Goal: Task Accomplishment & Management: Complete application form

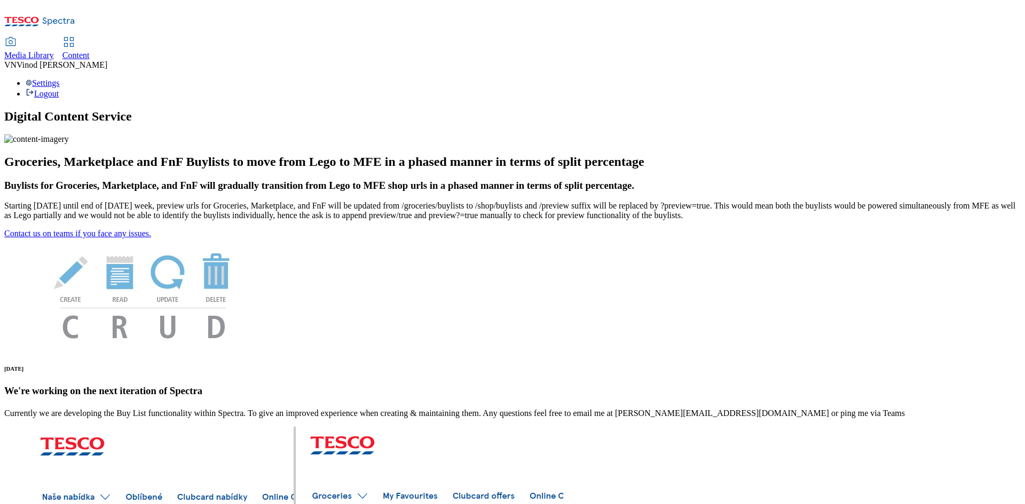
click at [90, 51] on span "Content" at bounding box center [75, 55] width 27 height 9
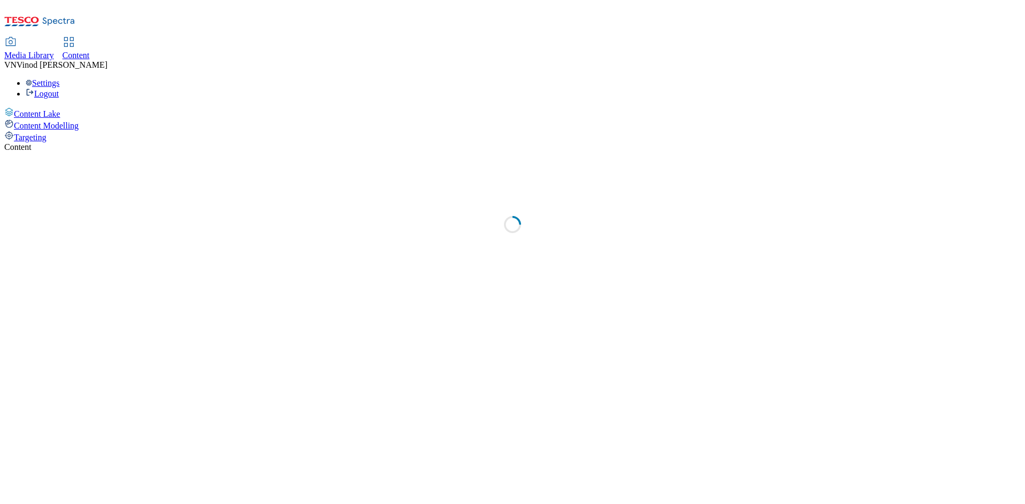
select select "ghs-[GEOGRAPHIC_DATA]"
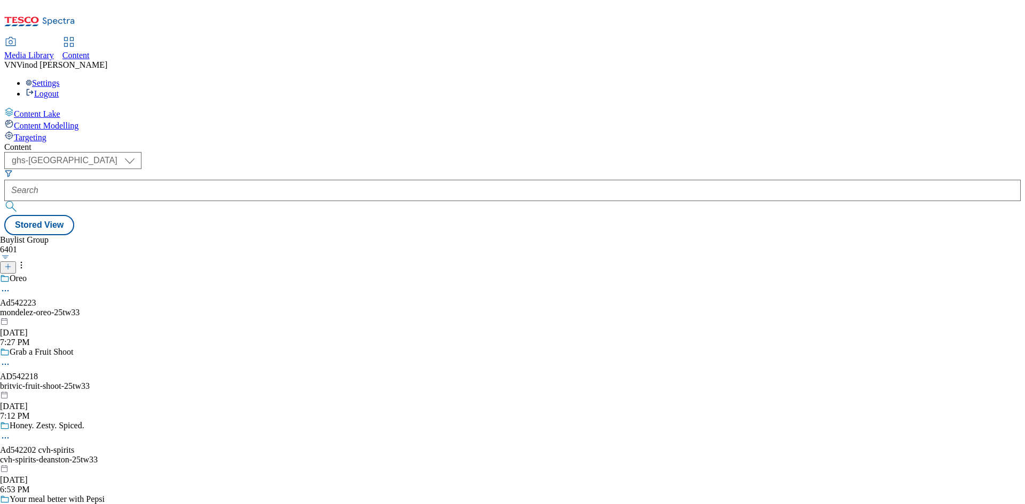
click at [12, 263] on icon at bounding box center [7, 266] width 7 height 7
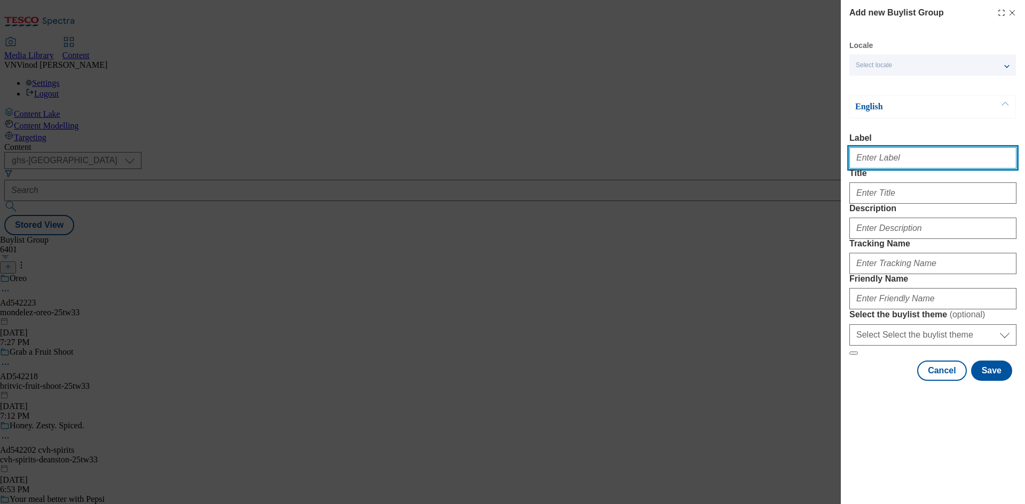
click at [904, 163] on input "Label" at bounding box center [932, 157] width 167 height 21
paste input "542083"
type input "Ad542083 nestle"
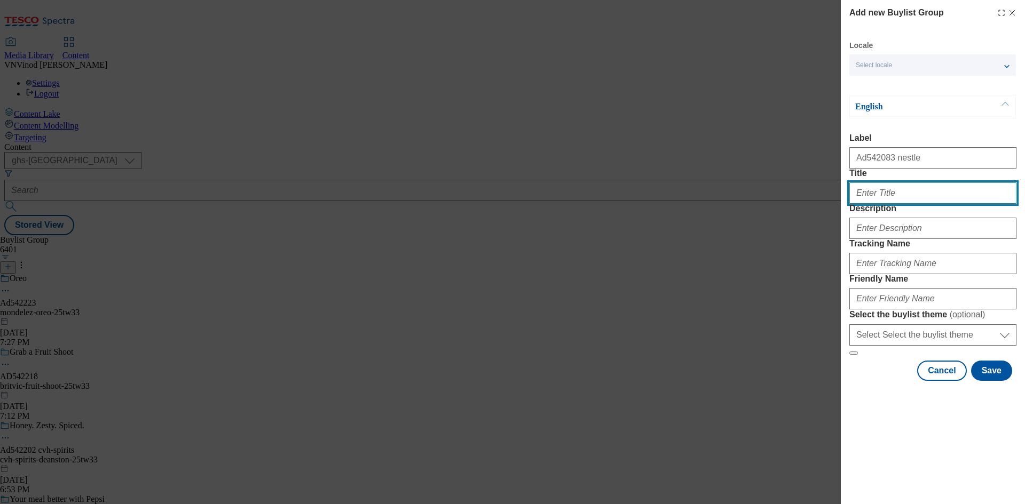
click at [885, 204] on input "Title" at bounding box center [932, 193] width 167 height 21
paste input "Let's grow the fun with [PERSON_NAME]"
type input "Let's grow the fun with [PERSON_NAME]"
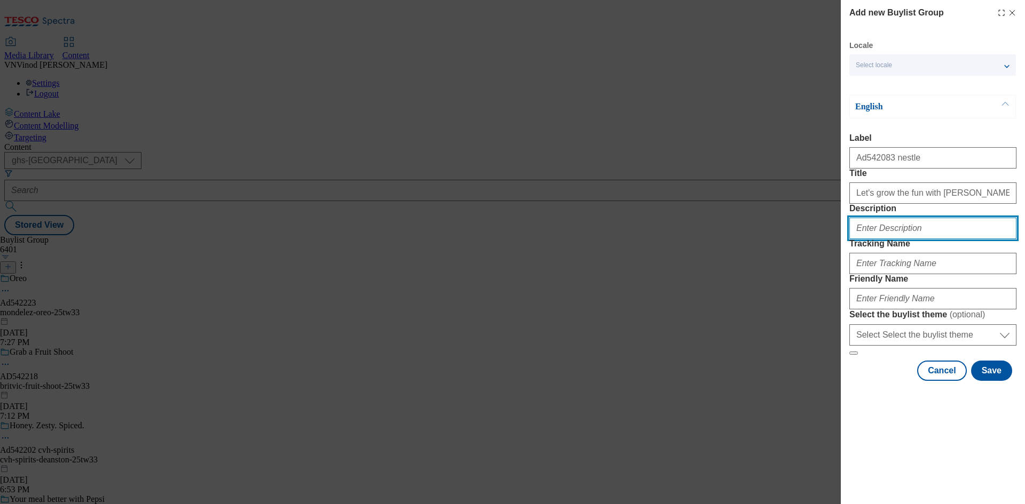
click at [888, 239] on input "Description" at bounding box center [932, 228] width 167 height 21
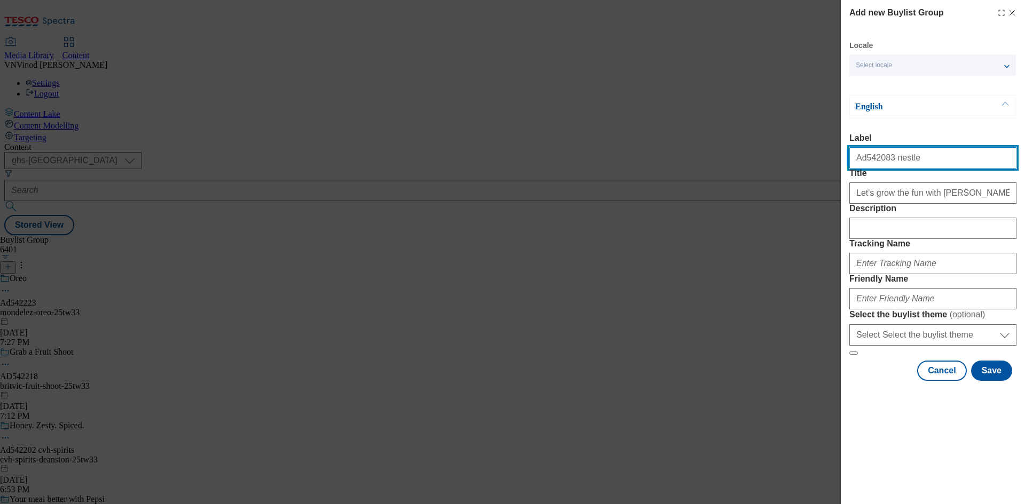
click at [873, 163] on input "Ad542083 nestle" at bounding box center [932, 157] width 167 height 21
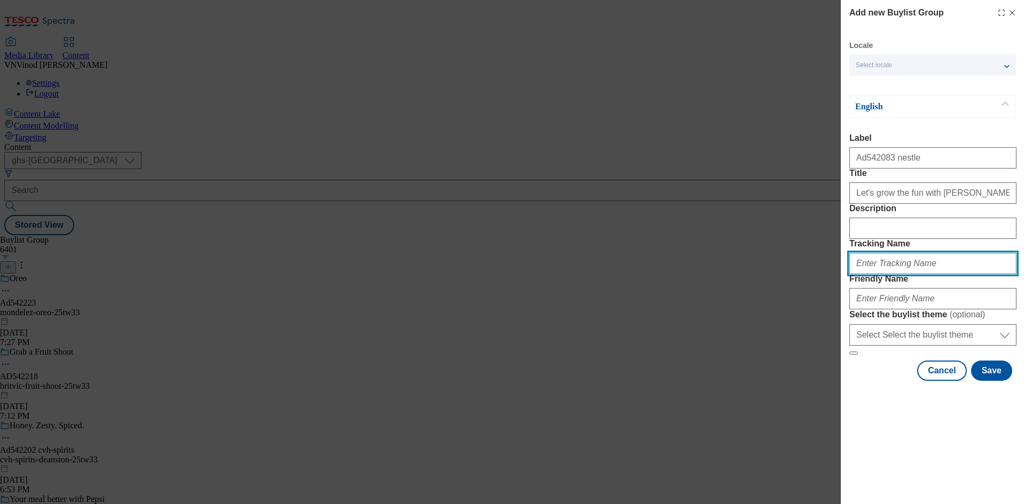
click at [876, 274] on input "Tracking Name" at bounding box center [932, 263] width 167 height 21
paste input "Ad542083"
click at [877, 274] on input "DH_ADAd542083" at bounding box center [932, 263] width 167 height 21
type input "DH_AD542083"
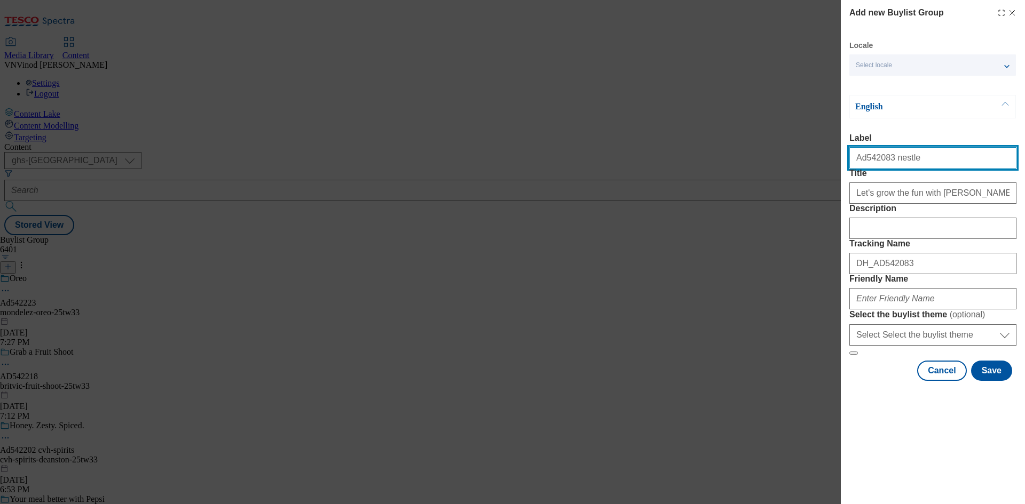
click at [894, 161] on input "Ad542083 nestle" at bounding box center [932, 157] width 167 height 21
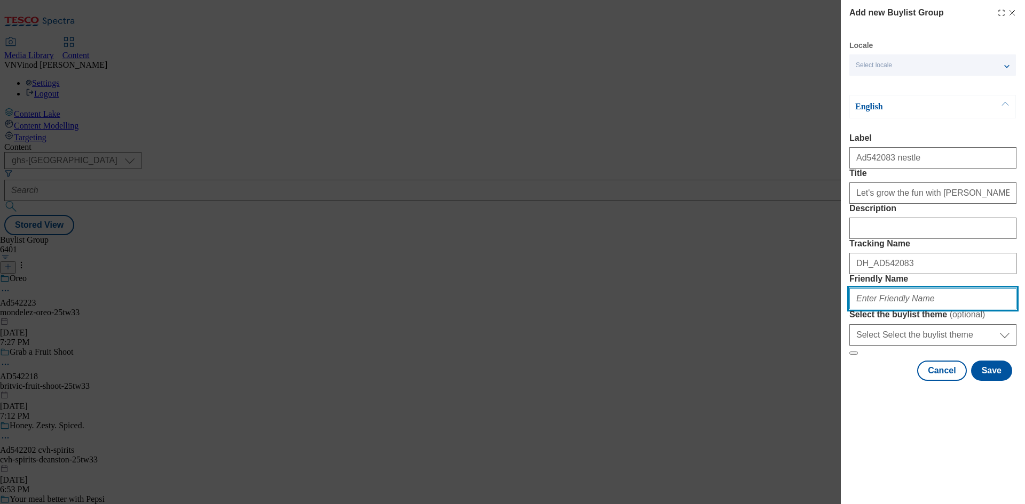
click at [892, 310] on input "Friendly Name" at bounding box center [932, 298] width 167 height 21
paste input "nestle"
paste input "Cereals Nesquik"
drag, startPoint x: 877, startPoint y: 374, endPoint x: 890, endPoint y: 386, distance: 17.8
click at [877, 310] on input "nestle-Cereals Nesquik" at bounding box center [932, 298] width 167 height 21
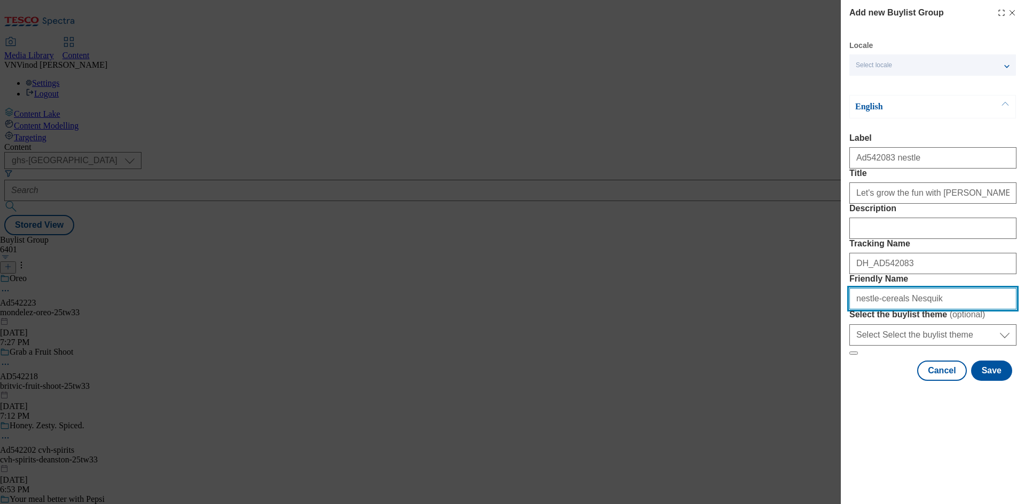
click at [895, 310] on input "nestle-cereals Nesquik" at bounding box center [932, 298] width 167 height 21
click at [936, 310] on input "nestle-cereals-nesquik" at bounding box center [932, 298] width 167 height 21
drag, startPoint x: 964, startPoint y: 375, endPoint x: 454, endPoint y: 382, distance: 510.7
click at [435, 386] on div "Add new Buylist Group Locale Select locale English Welsh English Label Ad542083…" at bounding box center [512, 252] width 1025 height 504
type input "nestle-cereals-nesquik-25tw33"
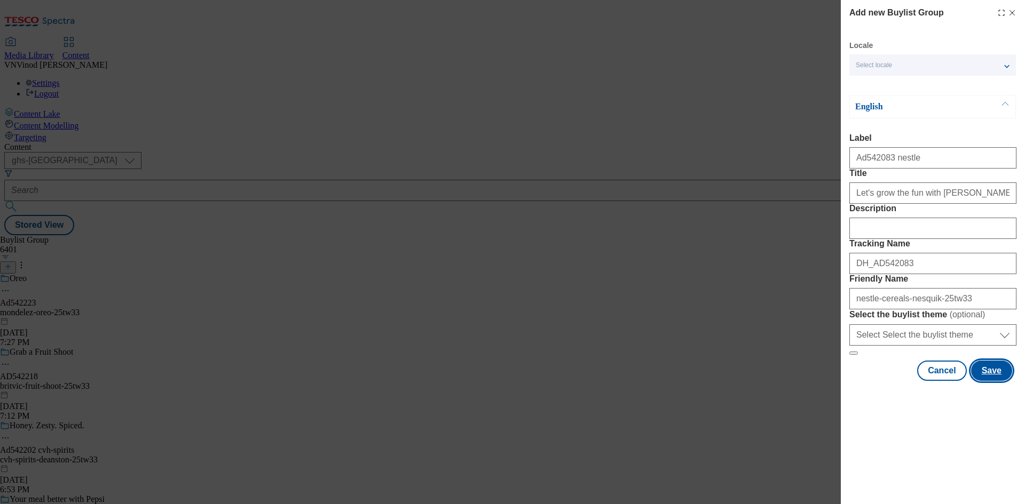
click at [992, 381] on button "Save" at bounding box center [991, 371] width 41 height 20
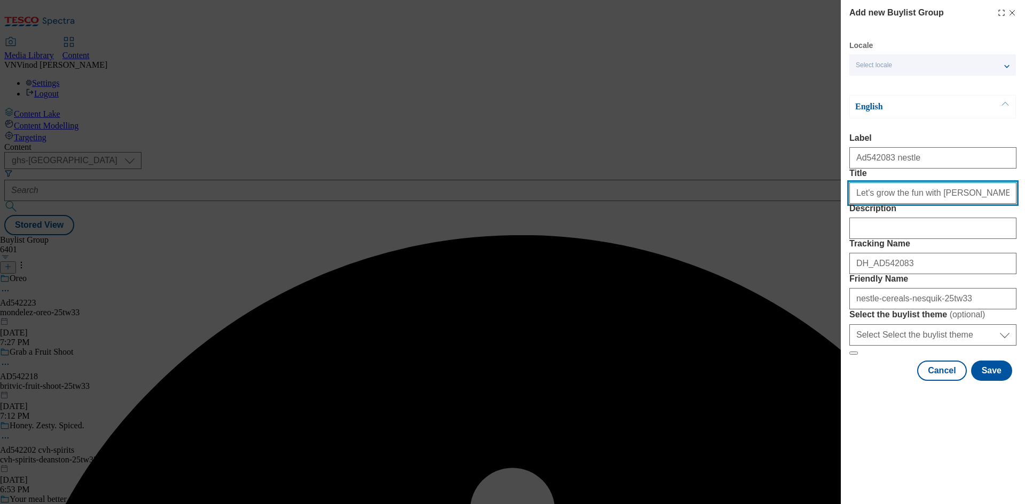
click at [957, 204] on input "Let's grow the fun with [PERSON_NAME]" at bounding box center [932, 193] width 167 height 21
type input "Let's grow the fun with [PERSON_NAME]"
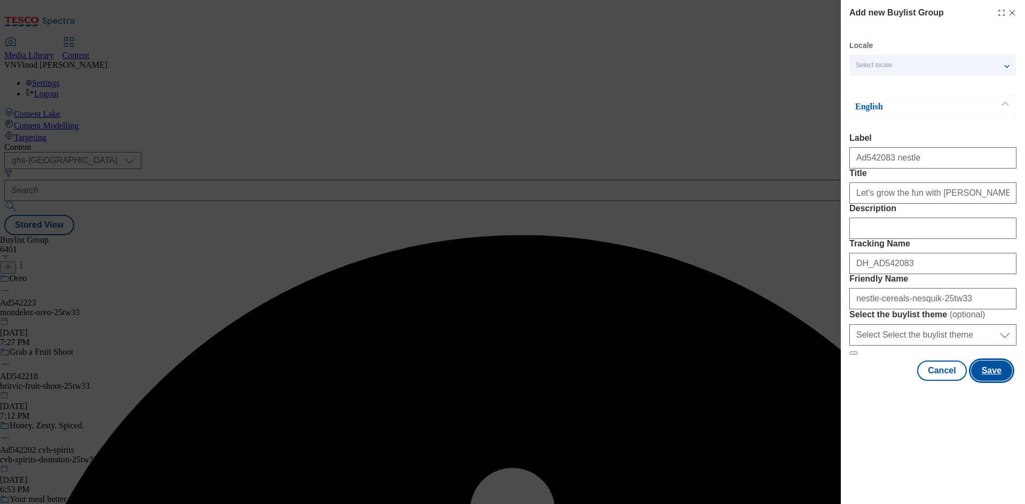
click at [996, 381] on button "Save" at bounding box center [991, 371] width 41 height 20
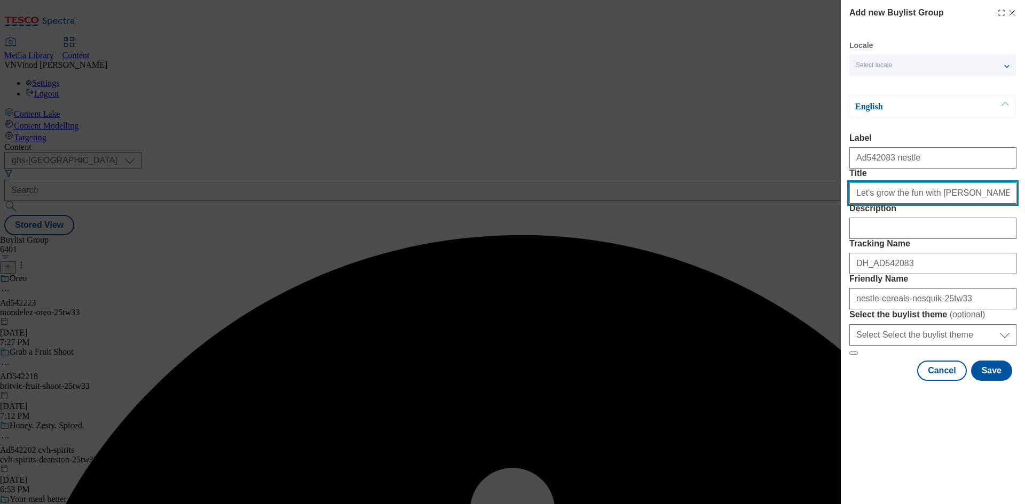
click at [962, 204] on input "Let's grow the fun with [PERSON_NAME]" at bounding box center [932, 193] width 167 height 21
type input "Let's grow the fun with [PERSON_NAME]"
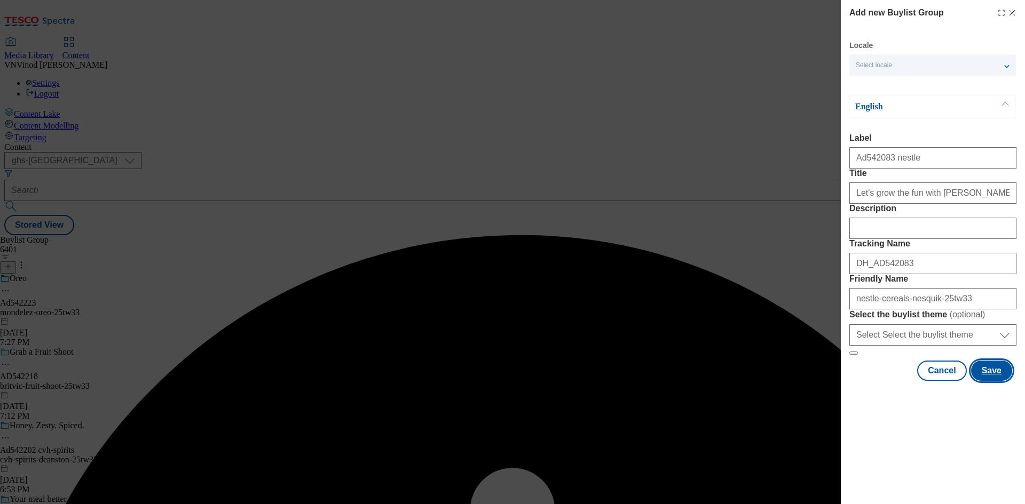
click at [994, 381] on button "Save" at bounding box center [991, 371] width 41 height 20
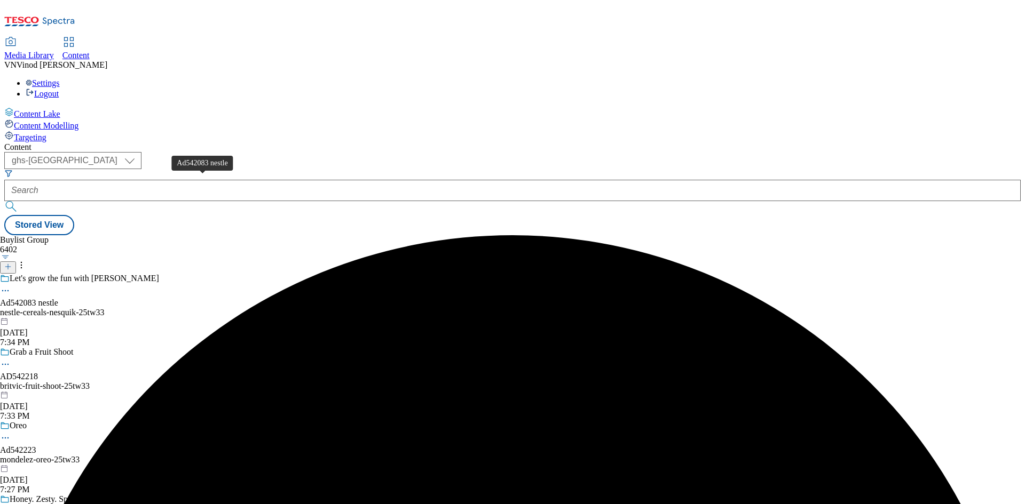
click at [58, 298] on div "Ad542083 nestle" at bounding box center [29, 303] width 58 height 10
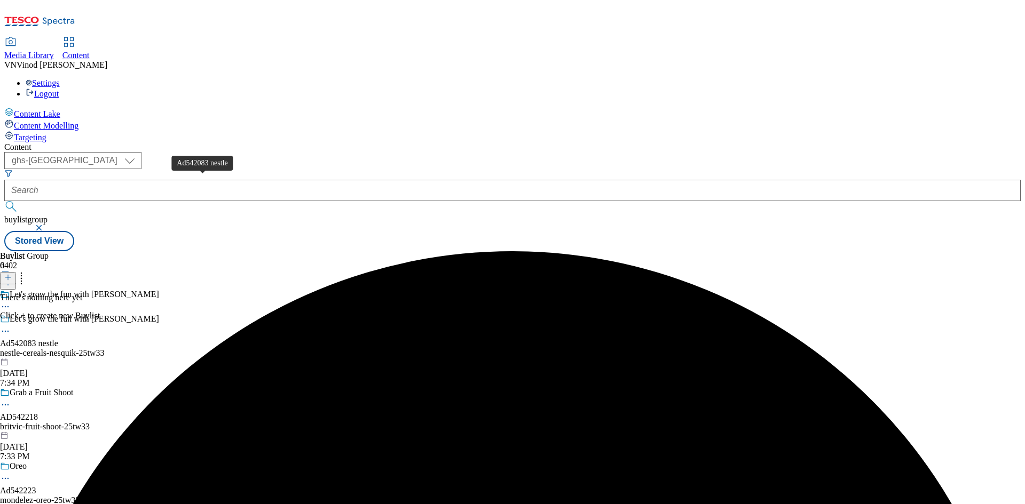
click at [58, 339] on div "Ad542083 nestle" at bounding box center [29, 344] width 58 height 10
click at [12, 274] on icon at bounding box center [7, 277] width 7 height 7
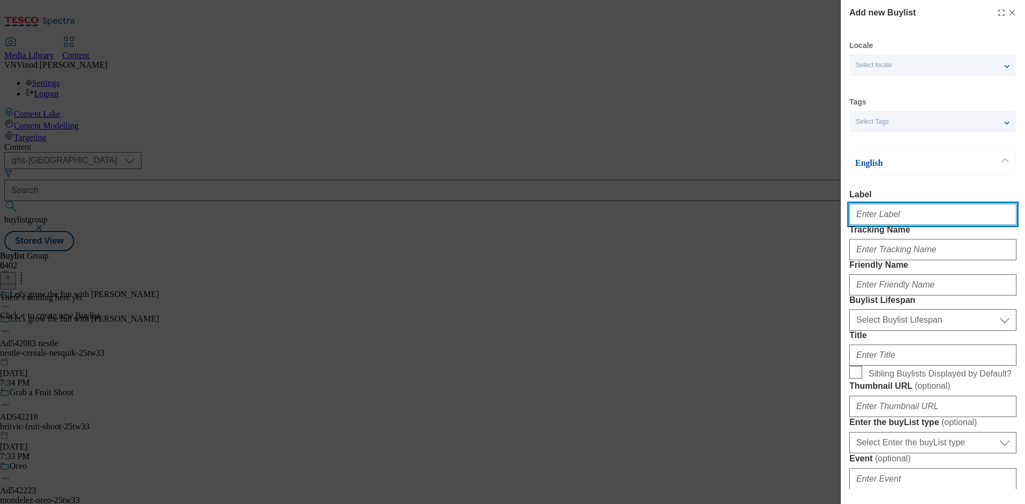
click at [896, 211] on input "Label" at bounding box center [932, 214] width 167 height 21
paste input "542083"
type input "Ad542083"
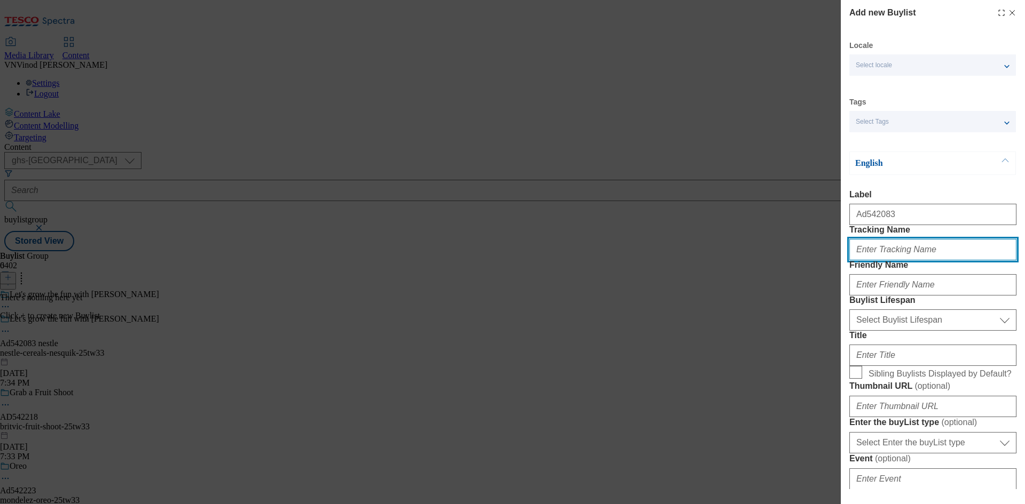
click at [898, 260] on input "Tracking Name" at bounding box center [932, 249] width 167 height 21
paste input "542083"
type input "DH_AD542083"
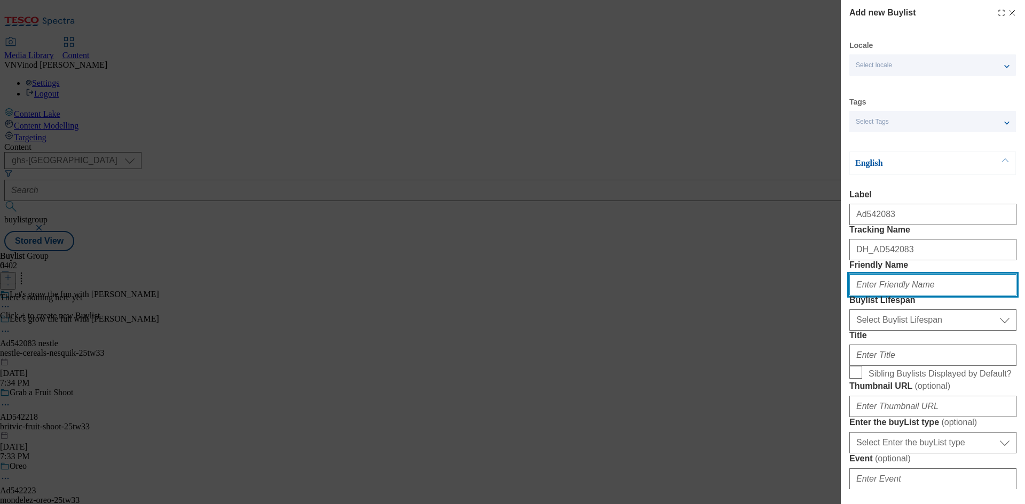
click at [898, 296] on input "Friendly Name" at bounding box center [932, 284] width 167 height 21
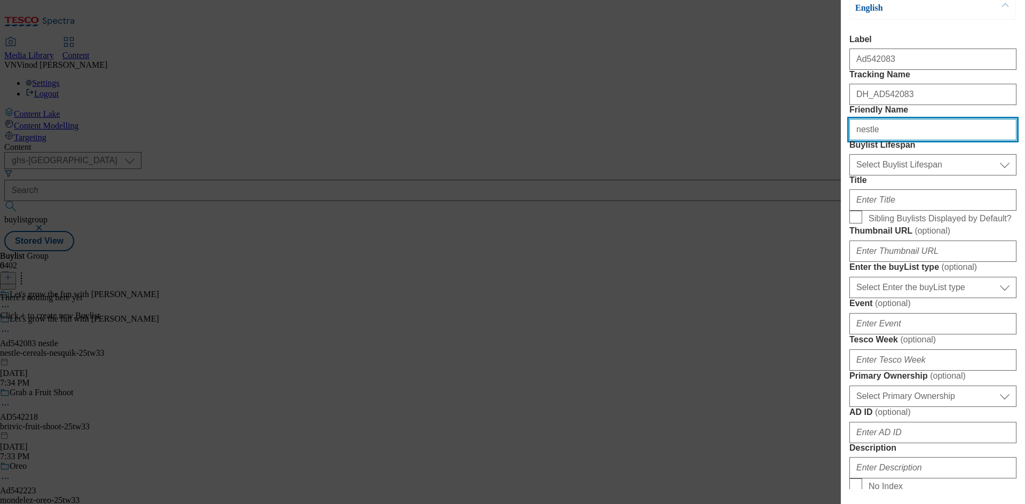
scroll to position [160, 0]
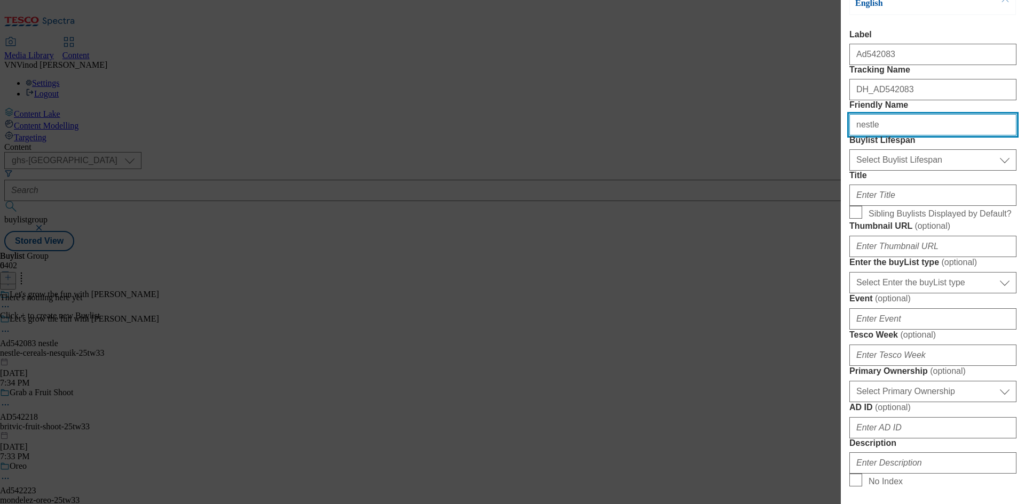
type input "nestle"
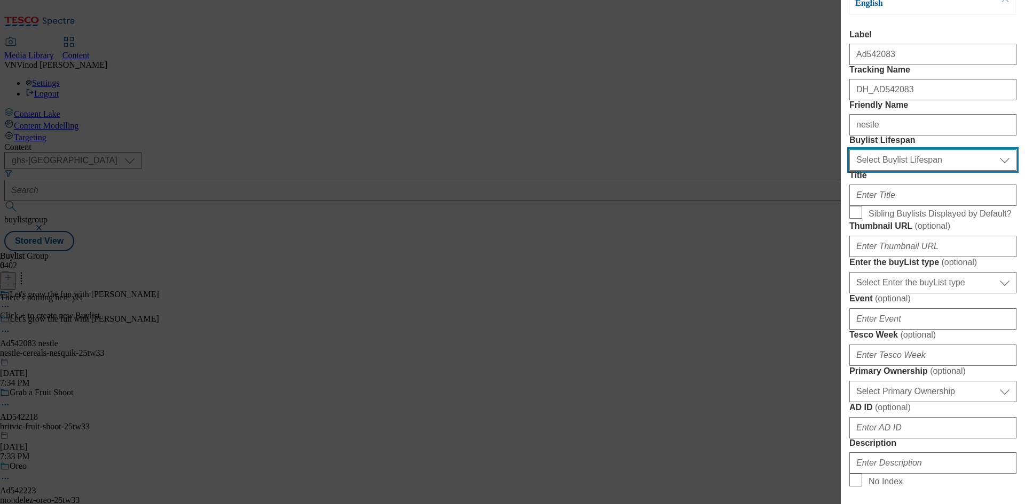
click at [945, 171] on select "Select Buylist Lifespan evergreen seasonal tactical" at bounding box center [932, 159] width 167 height 21
select select "tactical"
click at [849, 171] on select "Select Buylist Lifespan evergreen seasonal tactical" at bounding box center [932, 159] width 167 height 21
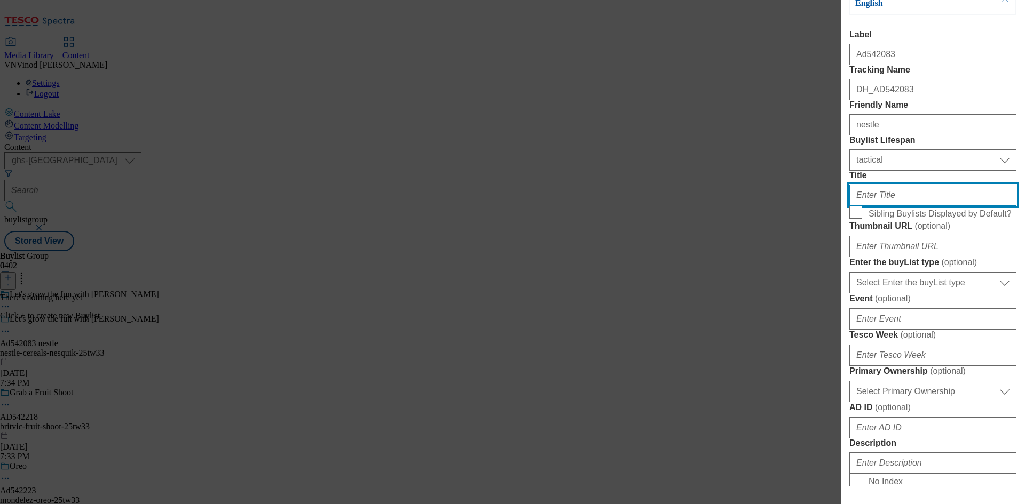
click at [898, 206] on input "Title" at bounding box center [932, 195] width 167 height 21
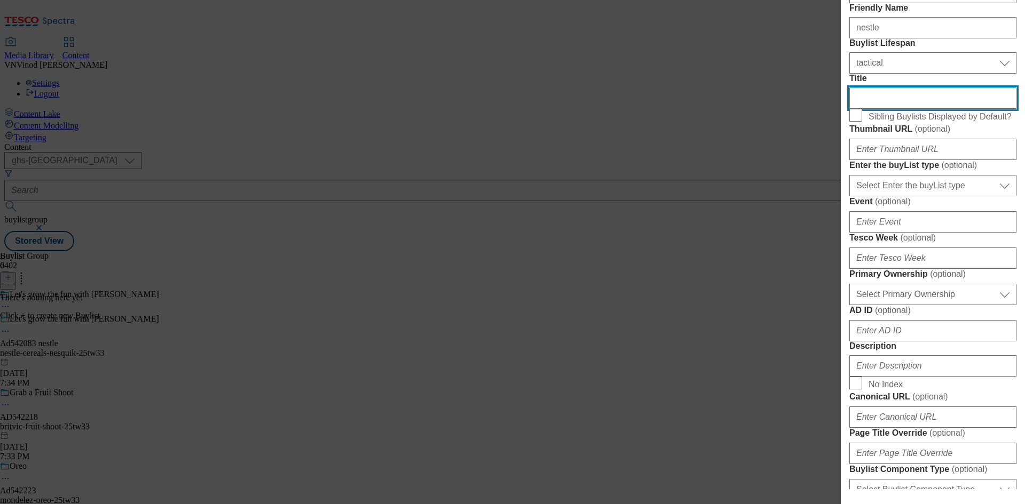
scroll to position [267, 0]
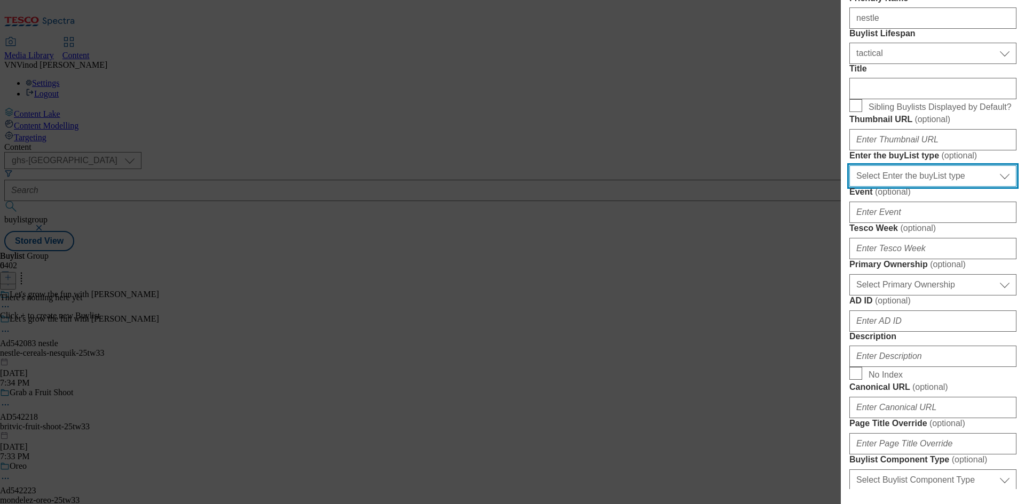
click at [925, 187] on select "Select Enter the buyList type event supplier funded long term >4 weeks supplier…" at bounding box center [932, 175] width 167 height 21
select select "supplier funded short term 1-3 weeks"
click at [849, 187] on select "Select Enter the buyList type event supplier funded long term >4 weeks supplier…" at bounding box center [932, 175] width 167 height 21
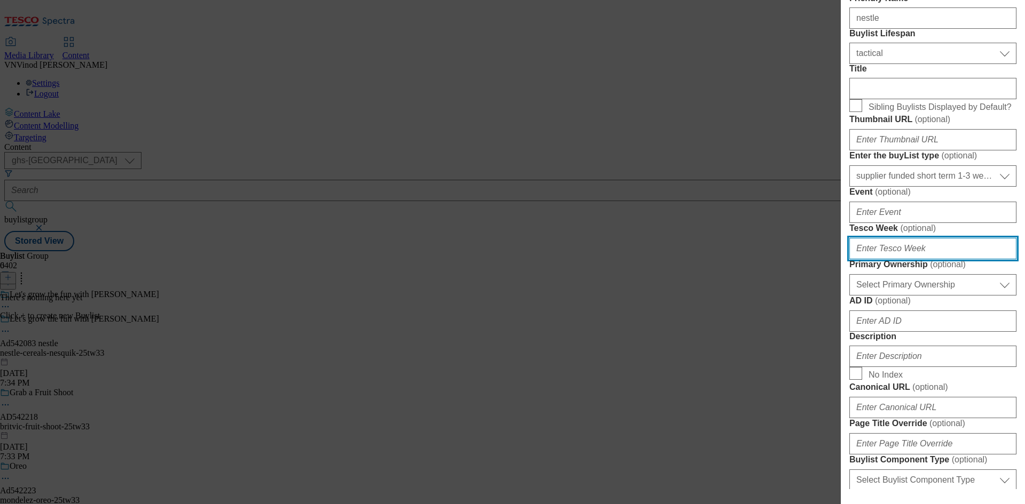
click at [892, 259] on input "Tesco Week ( optional )" at bounding box center [932, 248] width 167 height 21
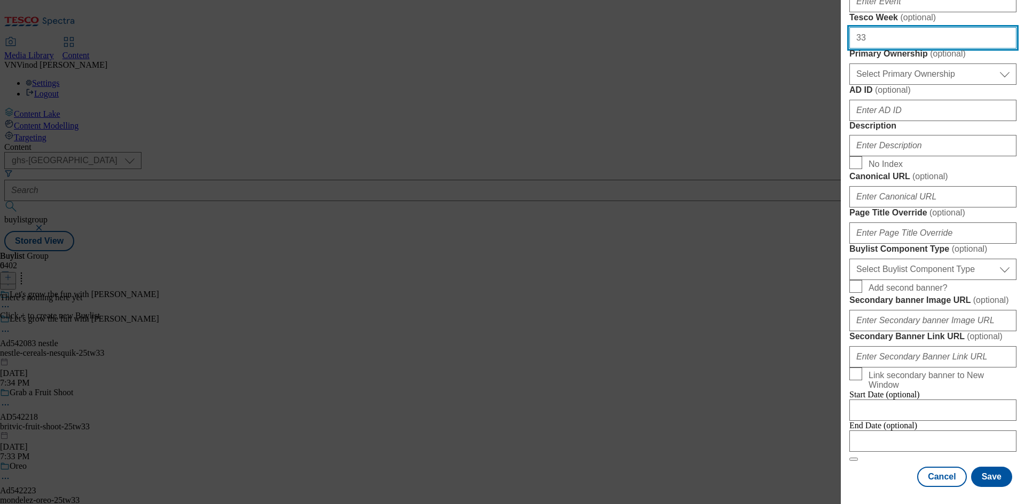
scroll to position [480, 0]
type input "33"
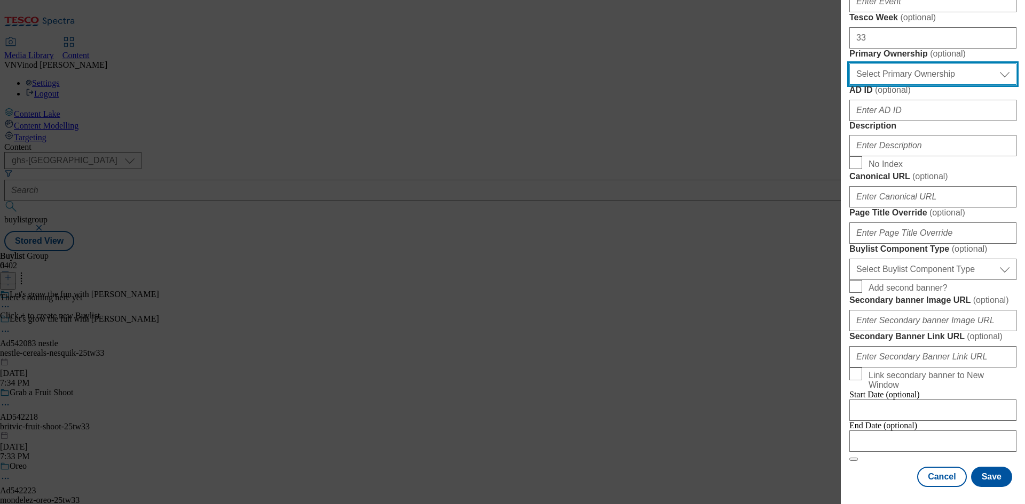
click at [946, 85] on select "Select Primary Ownership [PERSON_NAME]" at bounding box center [932, 74] width 167 height 21
select select "dunnhumby"
click at [849, 85] on select "Select Primary Ownership [PERSON_NAME]" at bounding box center [932, 74] width 167 height 21
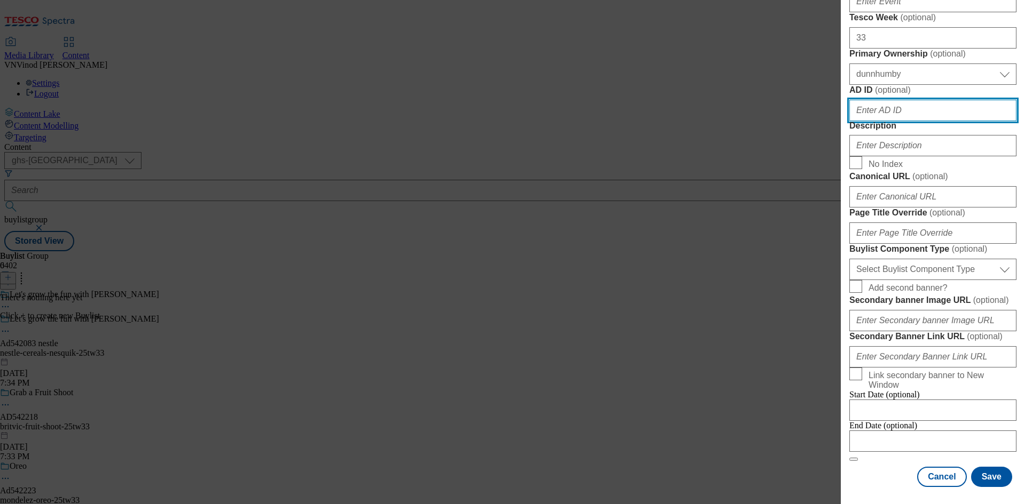
click at [896, 121] on input "AD ID ( optional )" at bounding box center [932, 110] width 167 height 21
paste input "542083"
type input "542083"
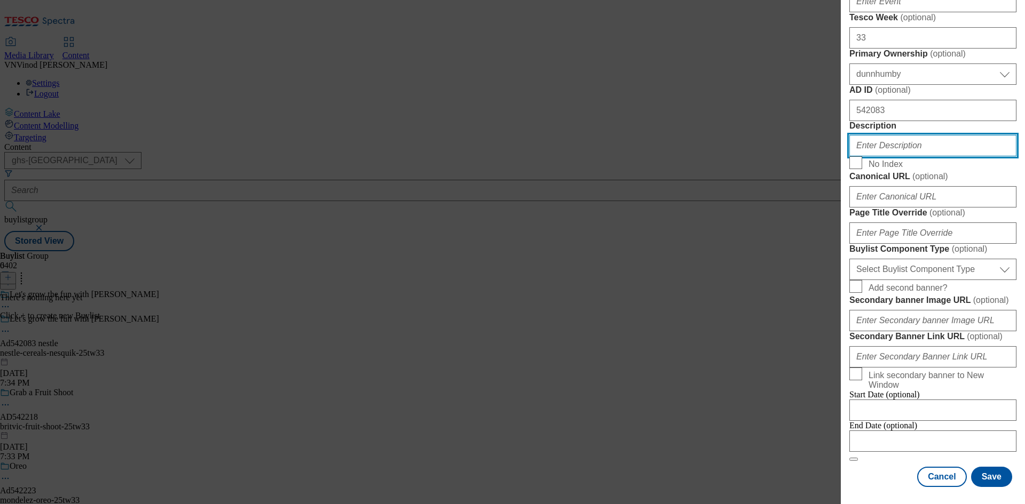
click at [892, 156] on input "Description" at bounding box center [932, 145] width 167 height 21
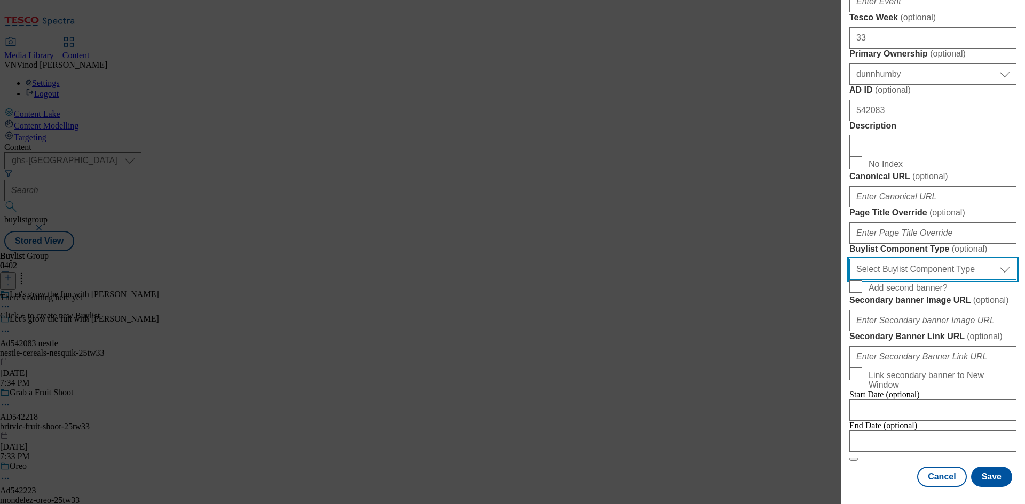
drag, startPoint x: 961, startPoint y: 331, endPoint x: 955, endPoint y: 334, distance: 6.4
click at [961, 280] on select "Select Buylist Component Type Banner Competition Header Meal" at bounding box center [932, 269] width 167 height 21
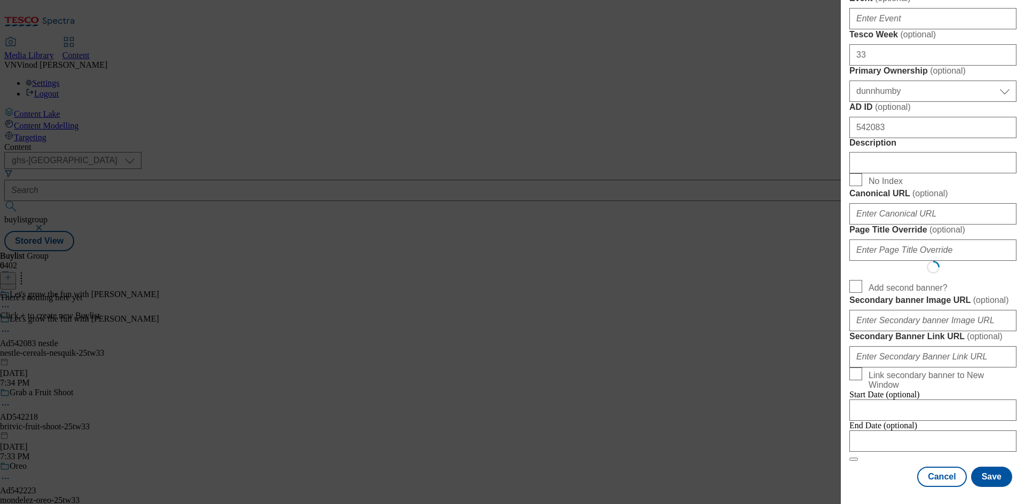
scroll to position [0, 0]
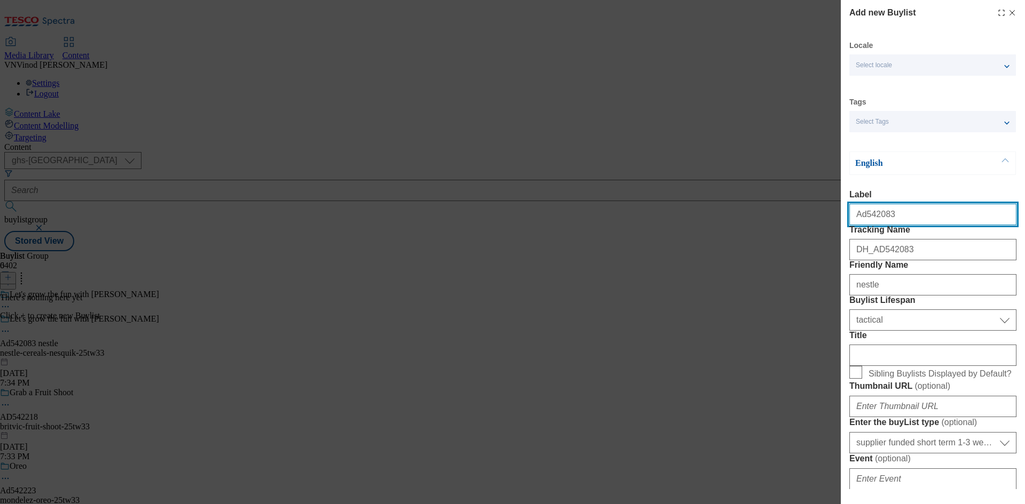
select select "Banner"
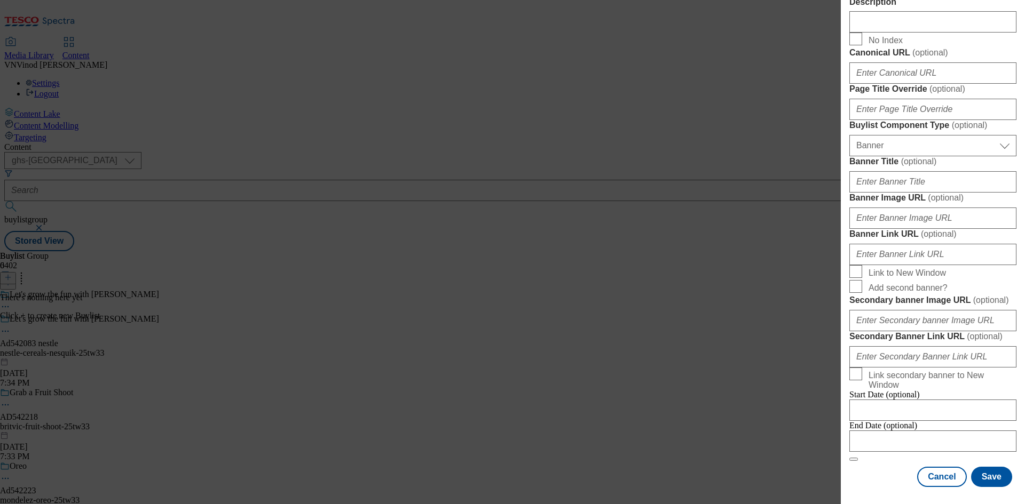
scroll to position [1058, 0]
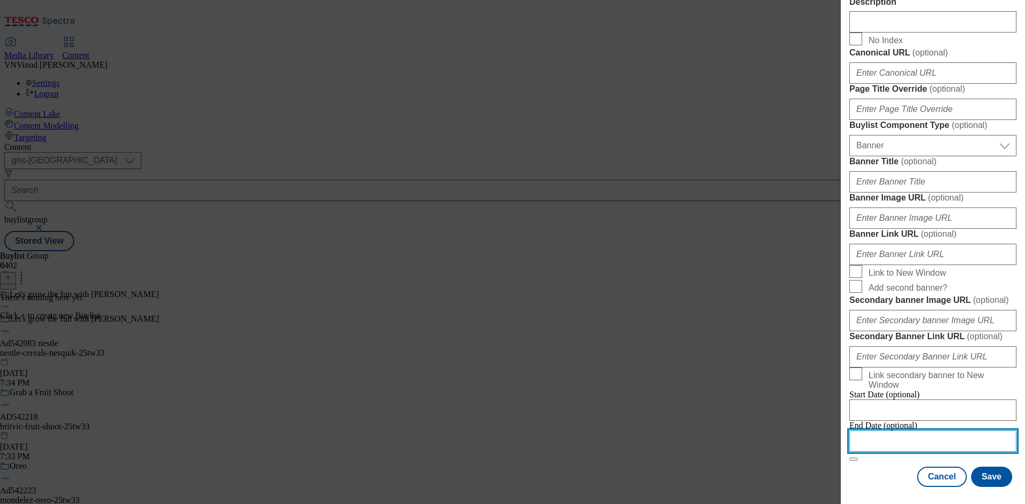
click at [911, 432] on input "Modal" at bounding box center [932, 441] width 167 height 21
select select "2025"
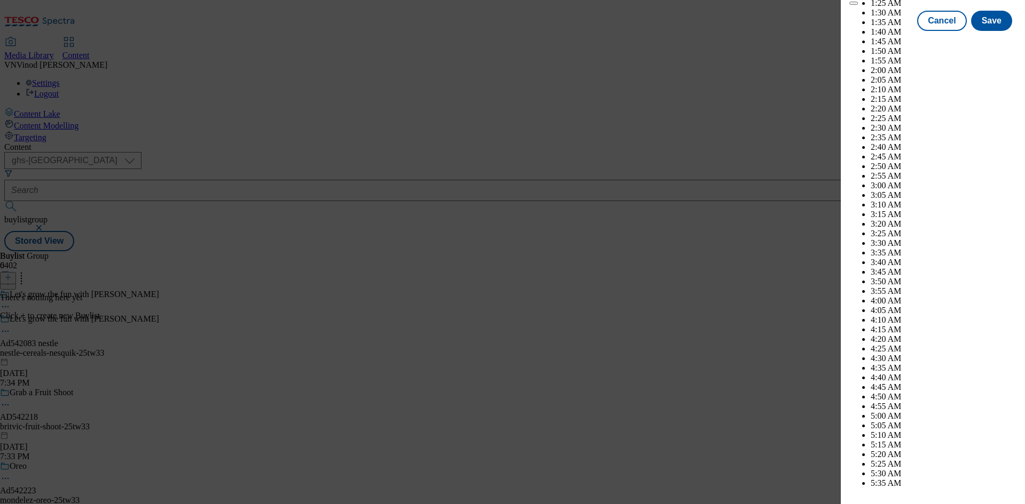
scroll to position [4635, 0]
select select "December"
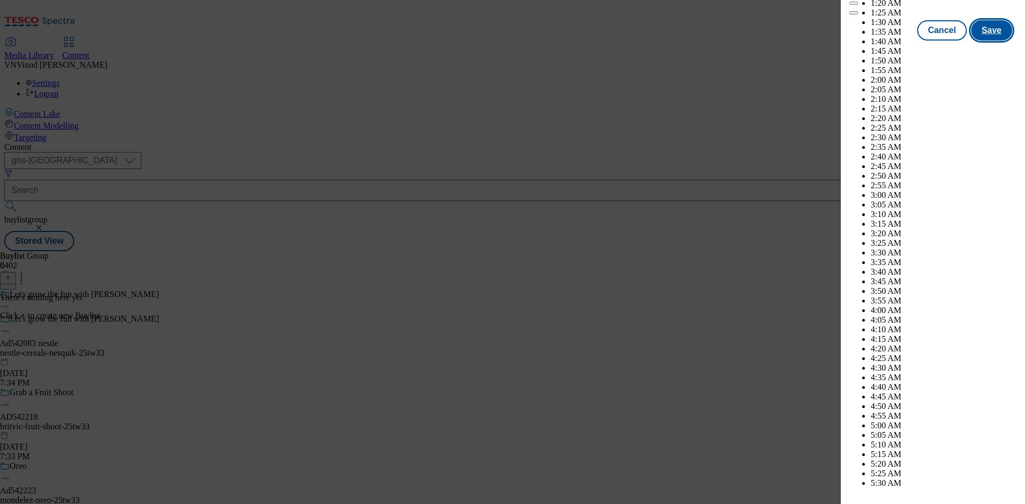
click at [992, 41] on button "Save" at bounding box center [991, 30] width 41 height 20
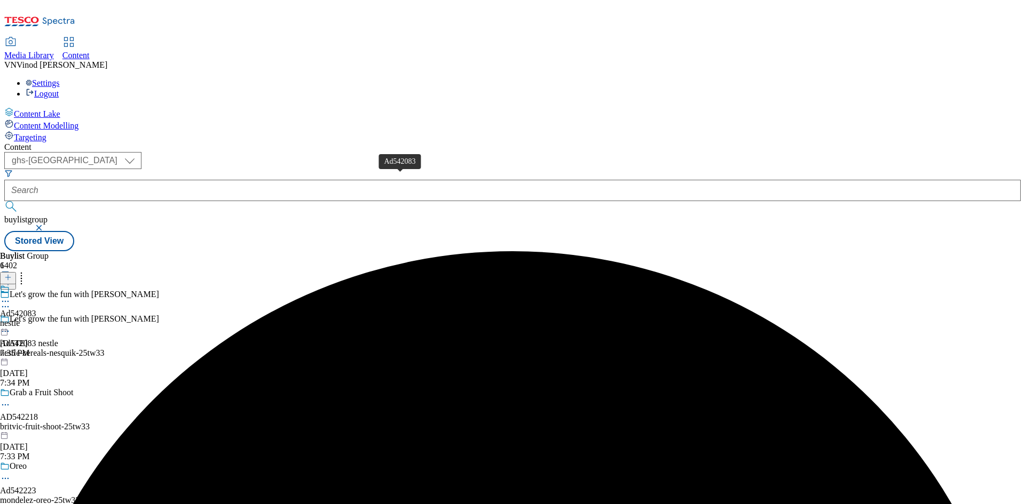
click at [36, 309] on div "Ad542083" at bounding box center [18, 314] width 36 height 10
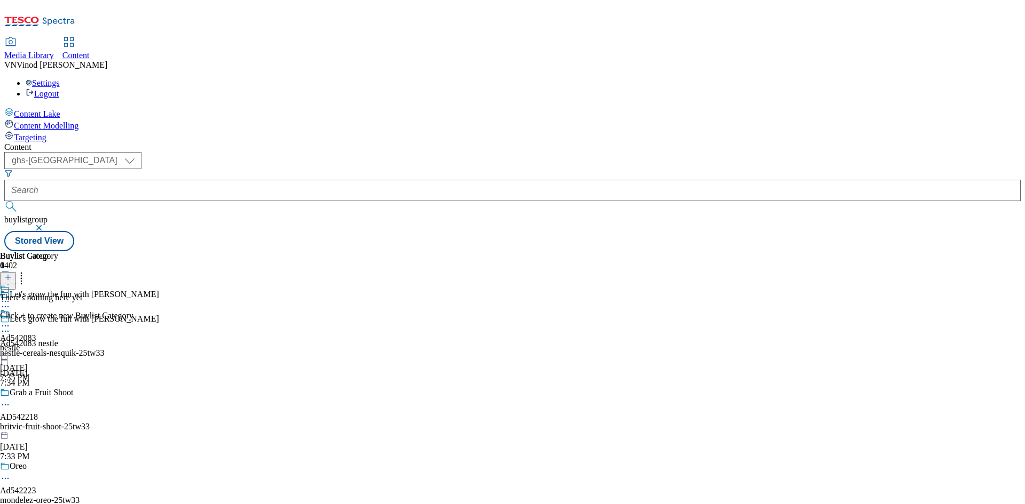
click at [11, 277] on line at bounding box center [7, 277] width 5 height 0
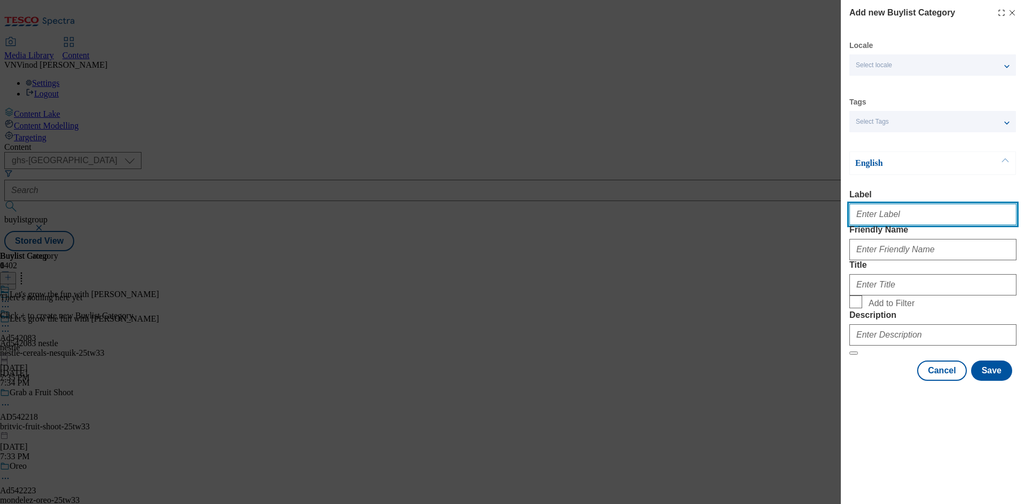
click at [886, 218] on input "Label" at bounding box center [932, 214] width 167 height 21
paste input "542083"
type input "Ad542083"
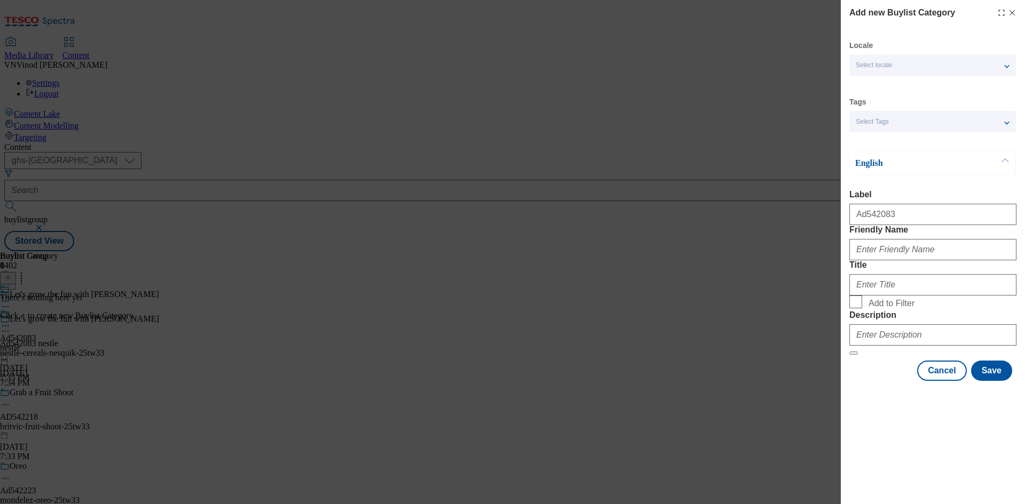
click at [634, 247] on div "Add new Buylist Category Locale Select locale English Welsh Tags Select Tags fn…" at bounding box center [512, 252] width 1025 height 504
click at [910, 260] on input "Friendly Name" at bounding box center [932, 249] width 167 height 21
paste input "nestle-cereals-nesquik"
type input "nestle-cereals-nesquik"
click at [901, 296] on input "Title" at bounding box center [932, 284] width 167 height 21
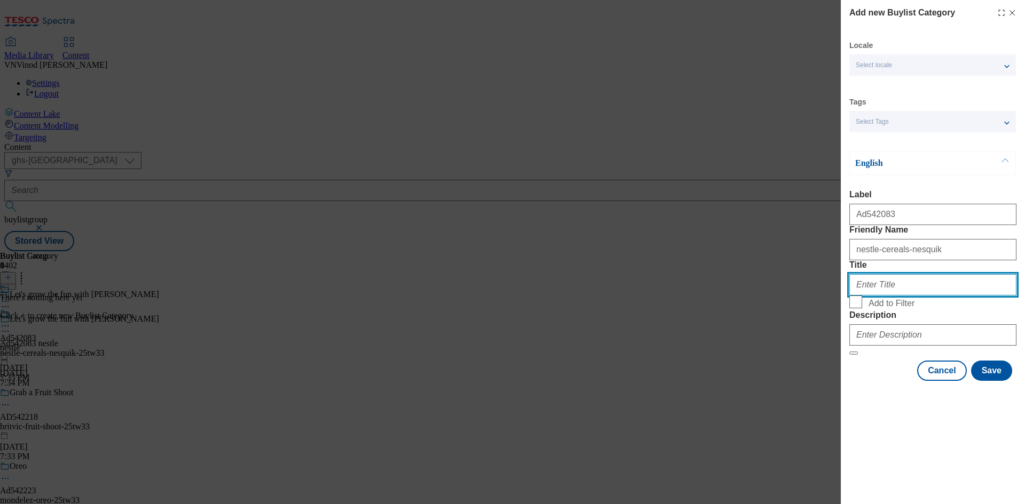
paste input "Nestle"
type input "Nestle"
click at [901, 355] on form "Label Ad542083 Friendly Name nestle-cereals-nesquik Title Nestle Add to Filter …" at bounding box center [932, 272] width 167 height 165
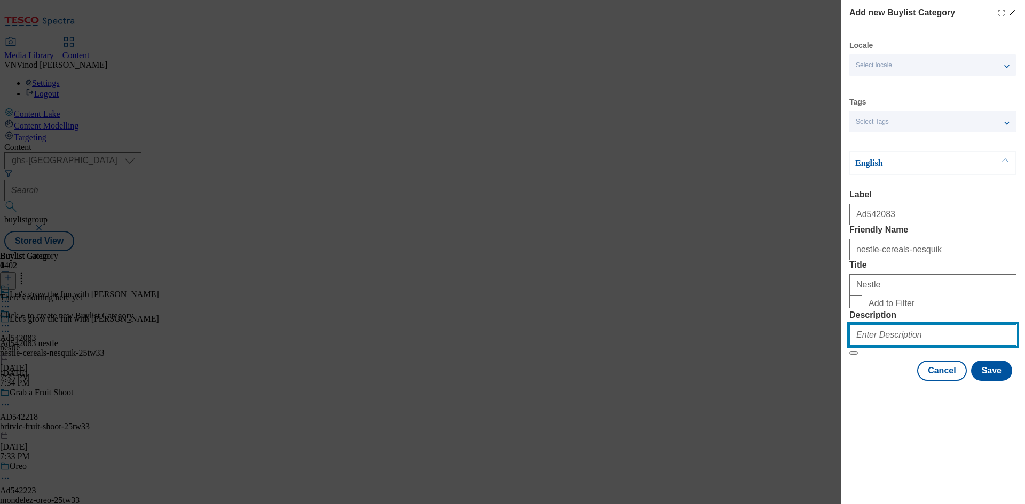
click at [911, 346] on input "Description" at bounding box center [932, 334] width 167 height 21
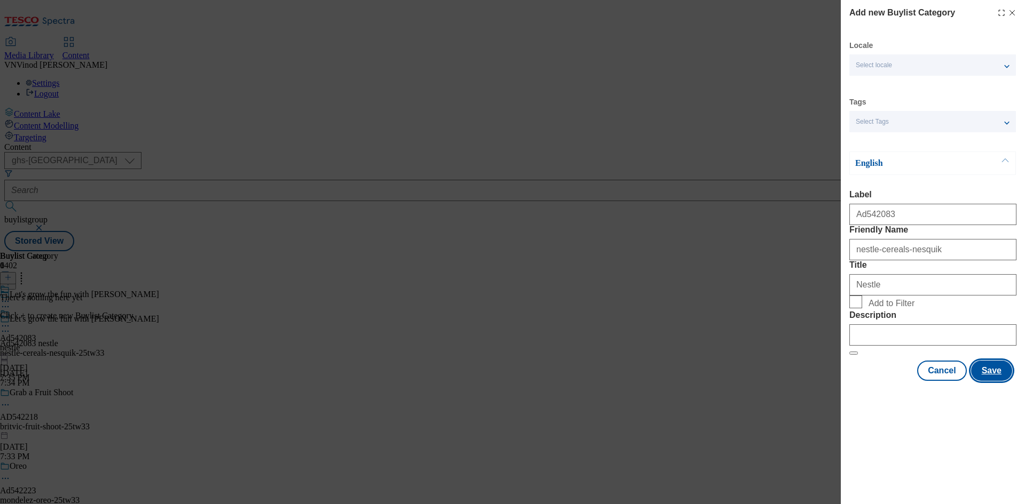
click at [993, 381] on button "Save" at bounding box center [991, 371] width 41 height 20
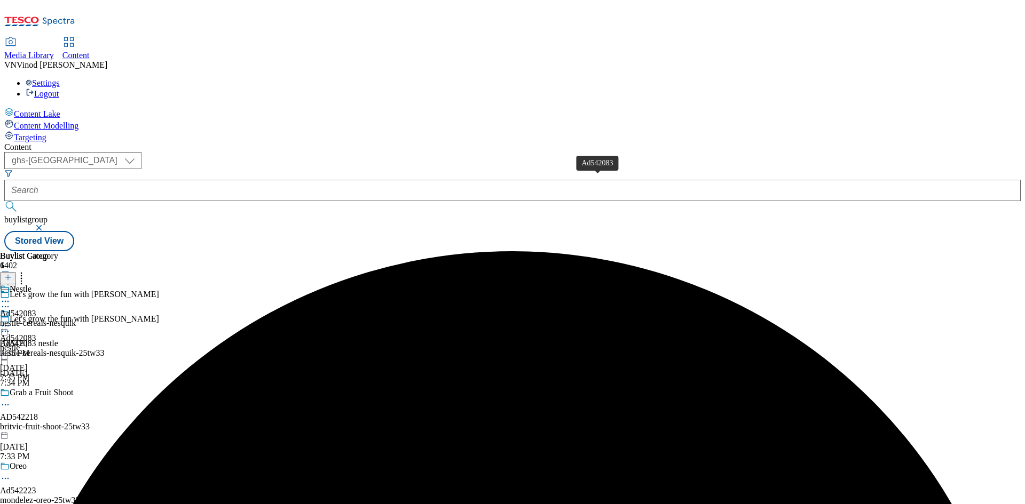
click at [36, 309] on div "Ad542083" at bounding box center [18, 314] width 36 height 10
click at [12, 274] on icon at bounding box center [7, 277] width 7 height 7
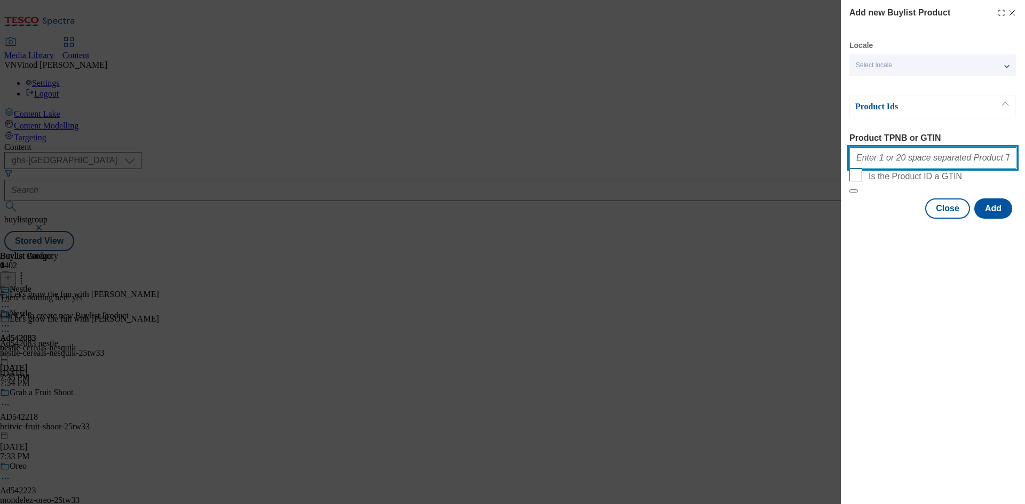
click at [914, 161] on input "Product TPNB or GTIN" at bounding box center [932, 157] width 167 height 21
paste input "96096407 73445537 57219761 57219628 90868731"
type input "96096407 73445537 57219761 57219628 90868731"
click at [998, 219] on button "Add" at bounding box center [993, 209] width 38 height 20
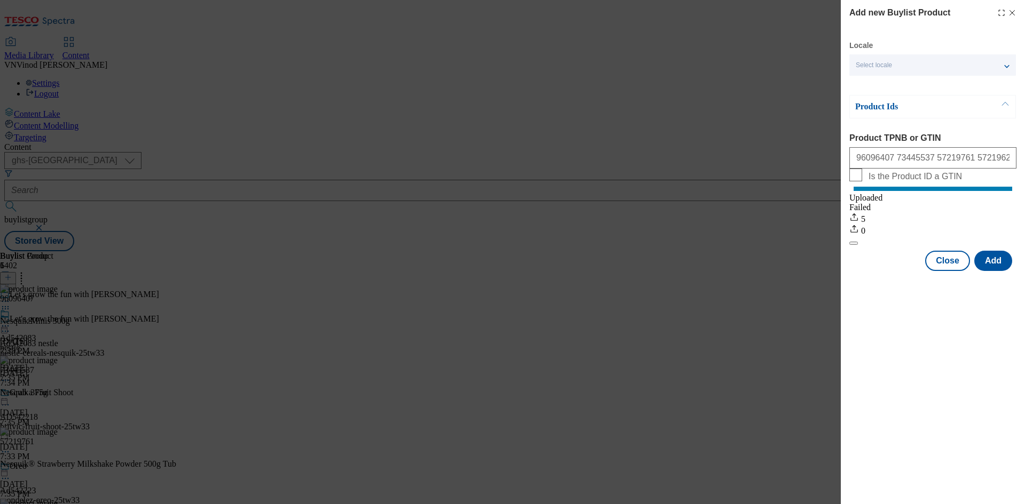
click at [1012, 11] on icon "Modal" at bounding box center [1011, 13] width 9 height 9
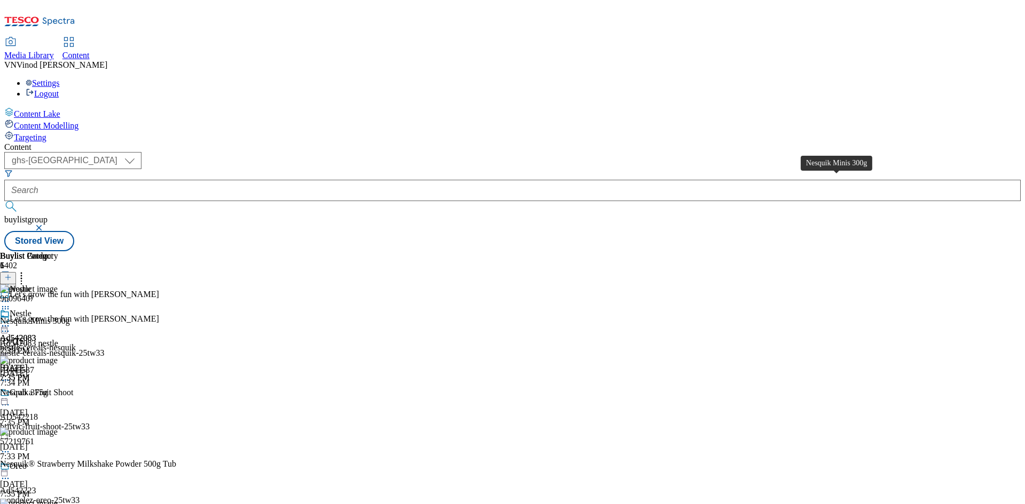
click at [70, 316] on div "Nesquik Minis 300g" at bounding box center [35, 321] width 70 height 10
copy div "Nesquik Minis 300g"
click at [11, 326] on icon at bounding box center [5, 331] width 11 height 11
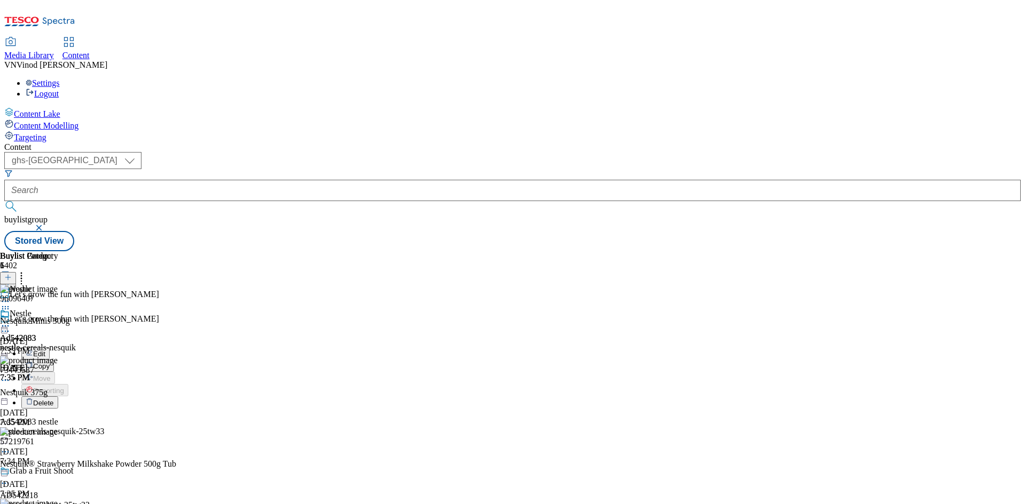
click at [50, 347] on button "Edit" at bounding box center [35, 353] width 28 height 12
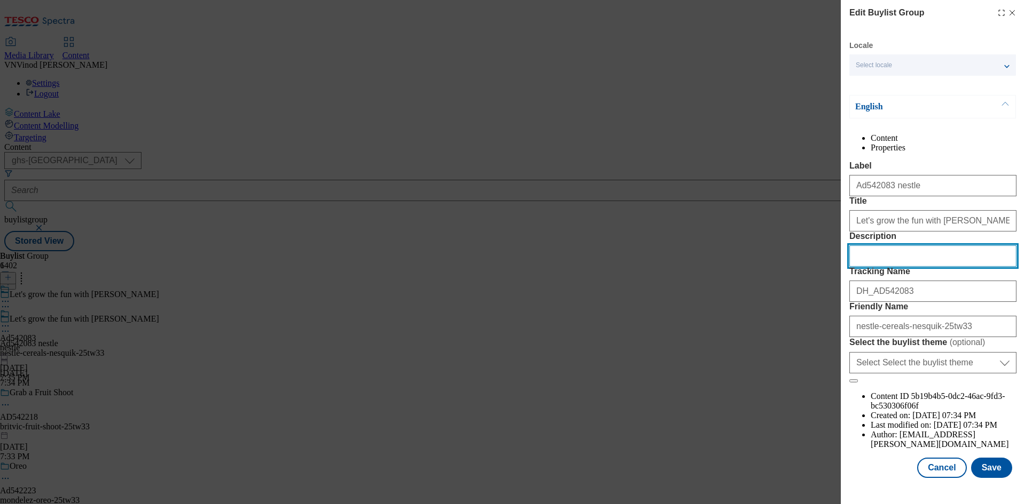
click at [902, 267] on input "Description" at bounding box center [932, 255] width 167 height 21
paste input "Nesquik Minis 300g"
type input "Nesquik Minis 300g"
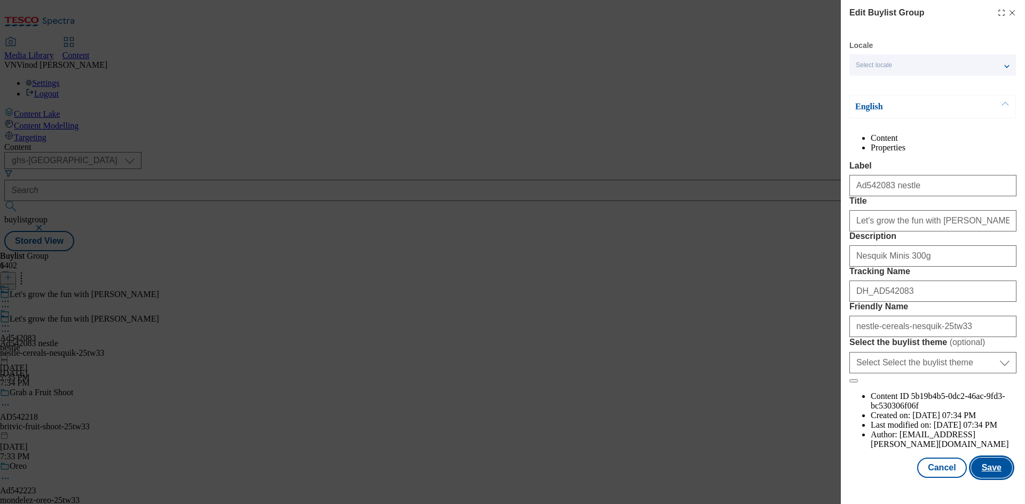
click at [993, 478] on button "Save" at bounding box center [991, 468] width 41 height 20
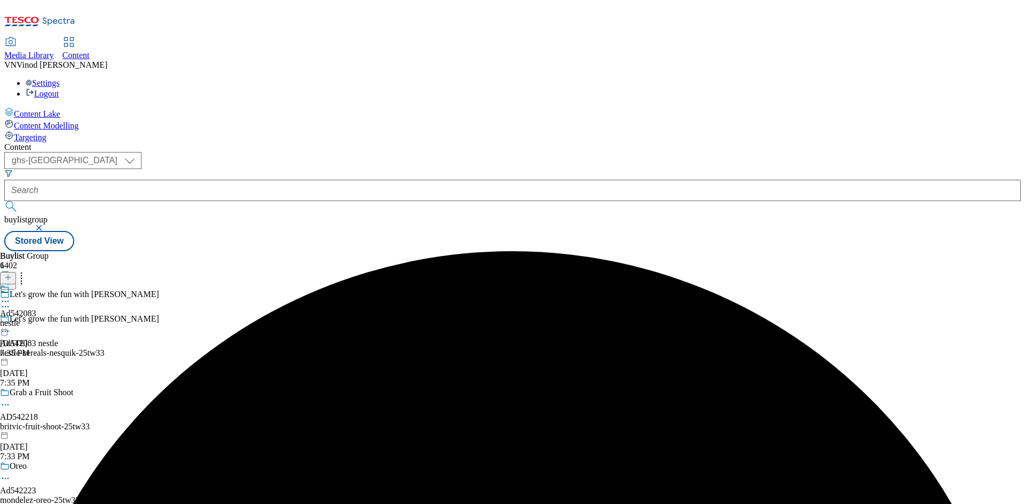
click at [11, 296] on icon at bounding box center [5, 301] width 11 height 11
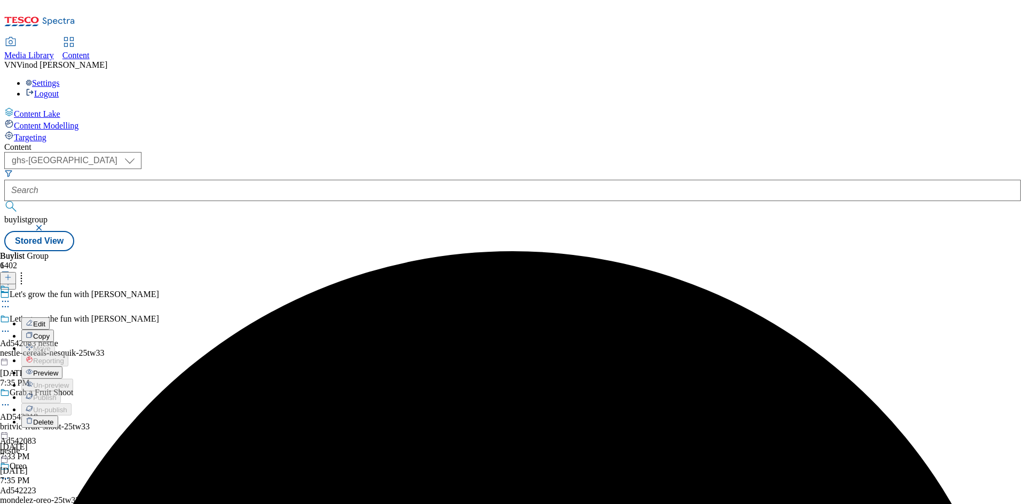
click at [50, 318] on button "Edit" at bounding box center [35, 324] width 28 height 12
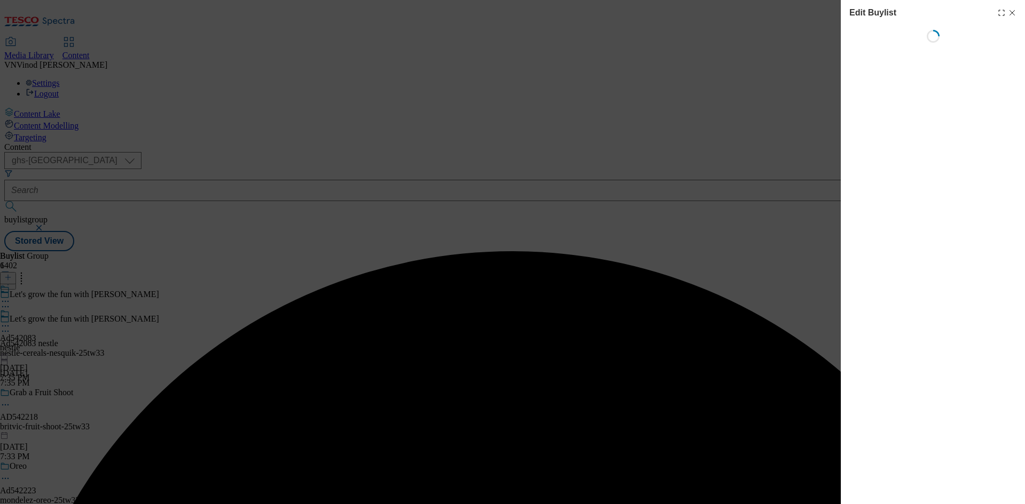
select select "tactical"
select select "supplier funded short term 1-3 weeks"
select select "dunnhumby"
select select "Banner"
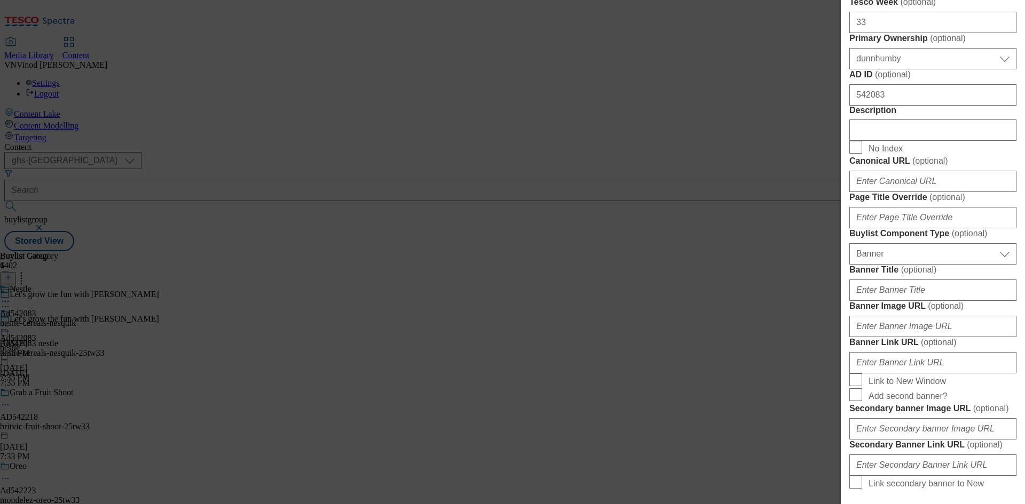
scroll to position [534, 0]
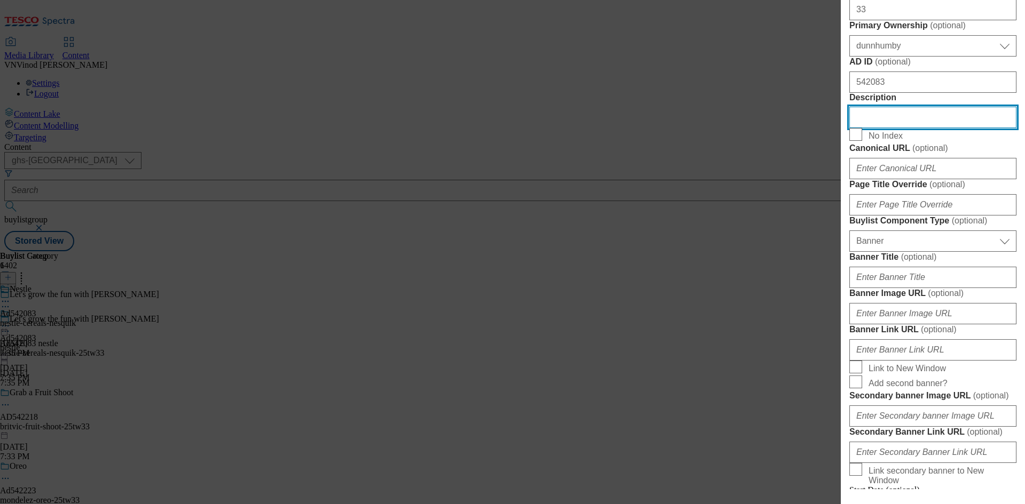
click at [904, 128] on input "Description" at bounding box center [932, 117] width 167 height 21
paste input "Nesquik Minis 300g"
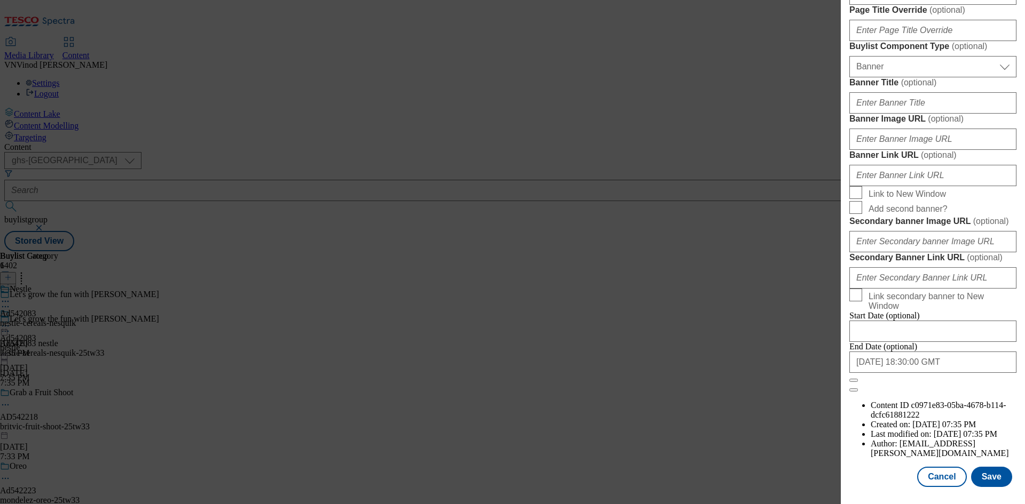
scroll to position [1105, 0]
type input "Nesquik Minis 300g"
click at [988, 481] on button "Save" at bounding box center [991, 477] width 41 height 20
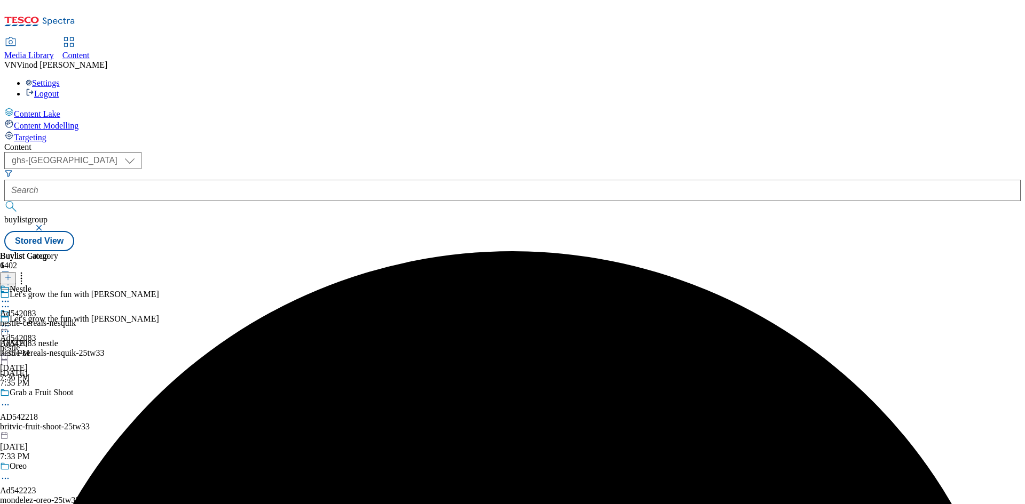
click at [11, 296] on icon at bounding box center [5, 301] width 11 height 11
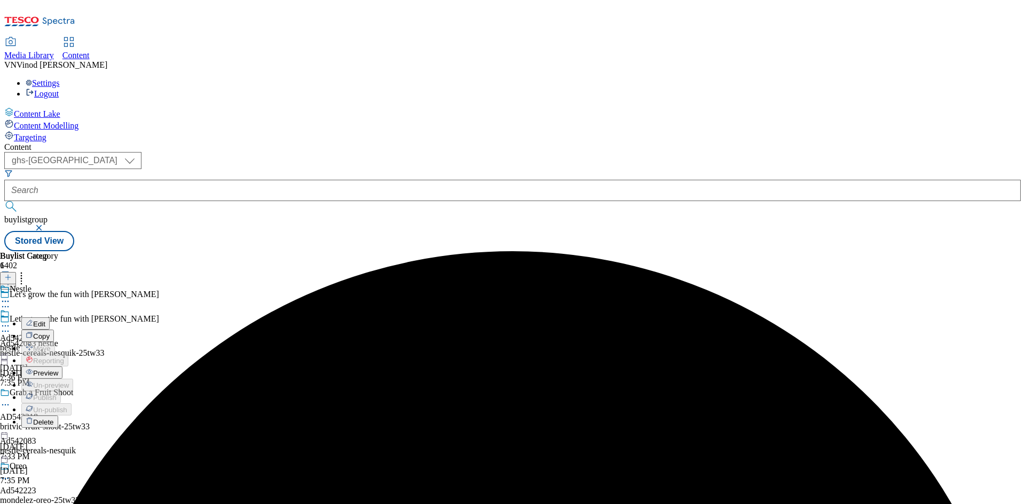
click at [50, 318] on button "Edit" at bounding box center [35, 324] width 28 height 12
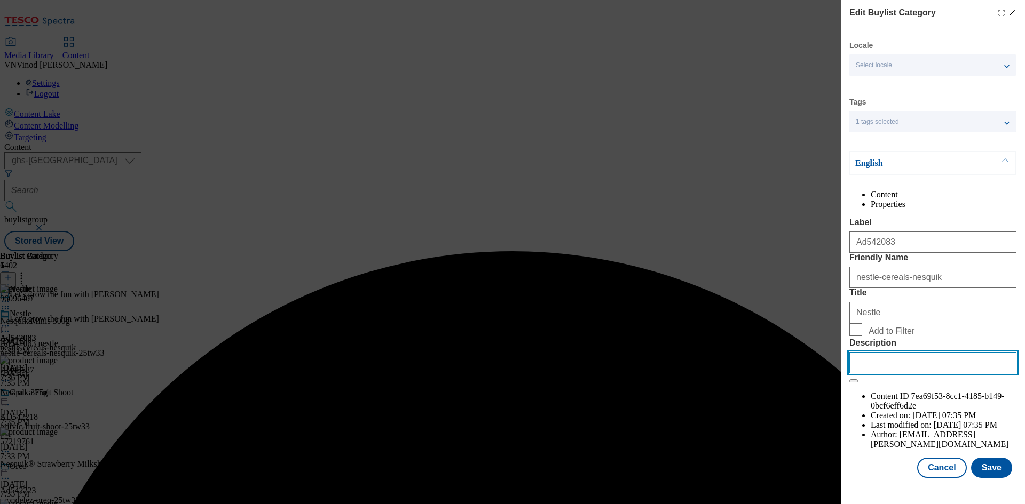
click at [890, 374] on input "Description" at bounding box center [932, 362] width 167 height 21
paste input "Nesquik Minis 300g"
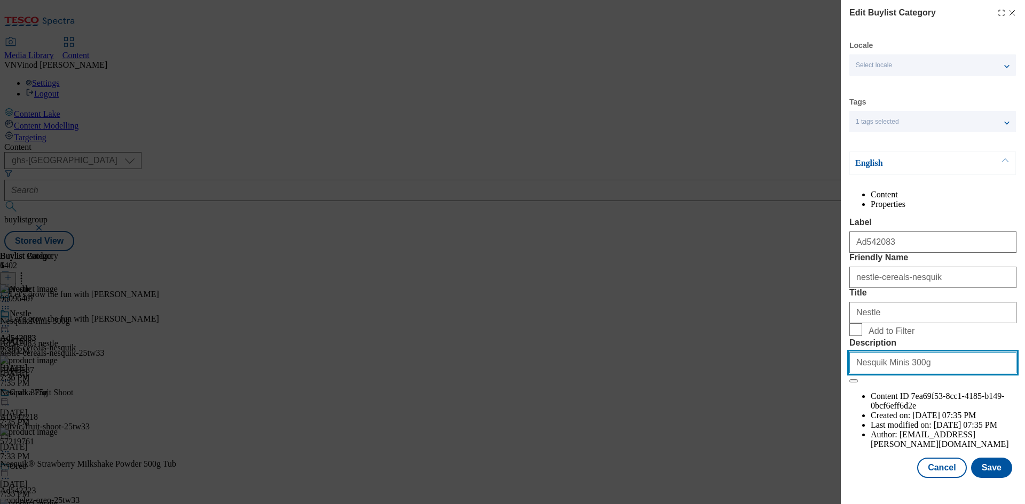
scroll to position [21, 0]
type input "Nesquik Minis 300g"
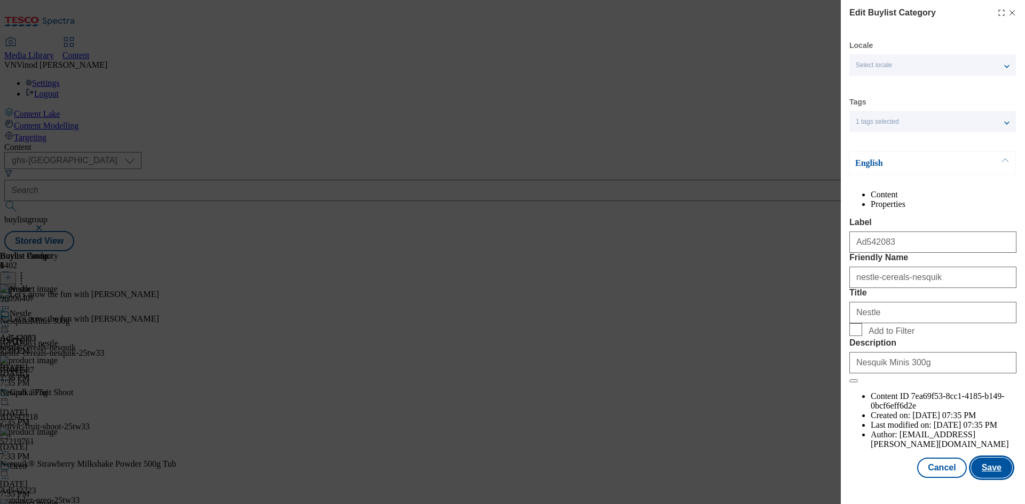
drag, startPoint x: 993, startPoint y: 474, endPoint x: 987, endPoint y: 470, distance: 7.3
click at [990, 473] on button "Save" at bounding box center [991, 468] width 41 height 20
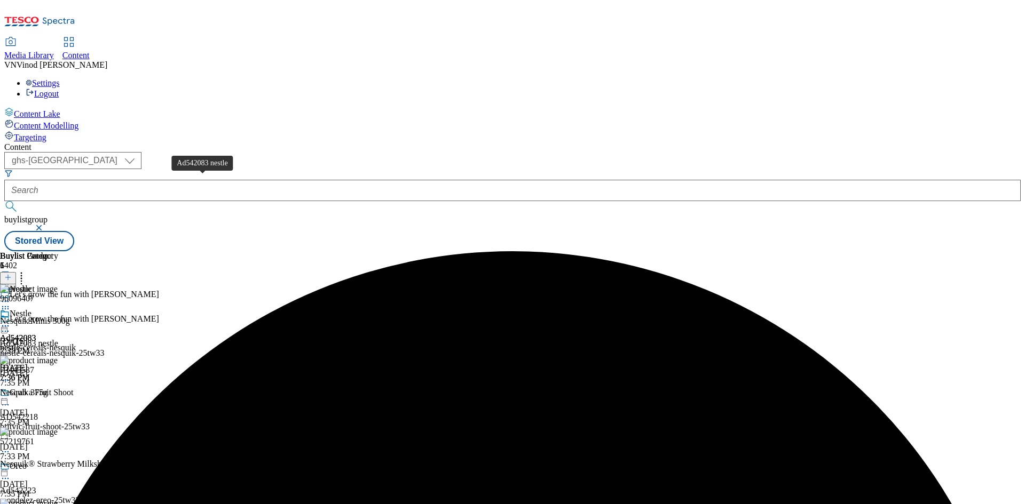
click at [58, 339] on div "Ad542083 nestle" at bounding box center [29, 344] width 58 height 10
